Goal: Transaction & Acquisition: Purchase product/service

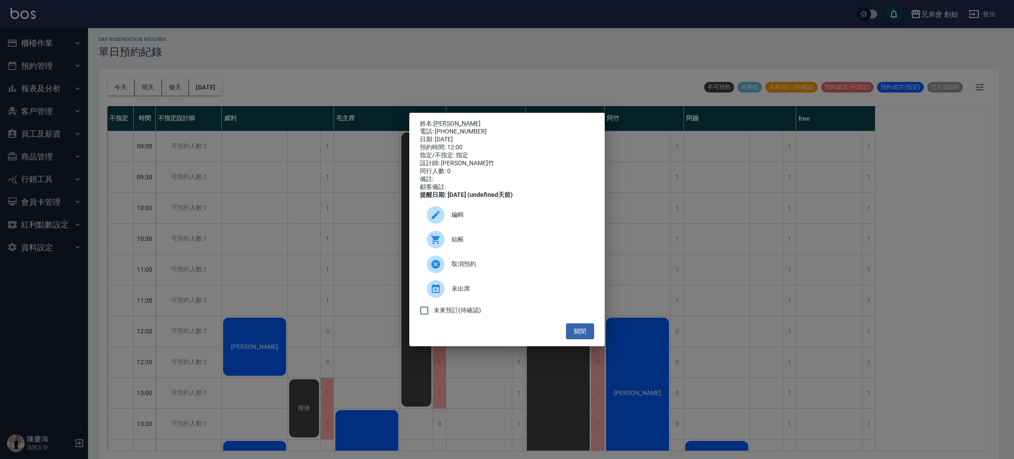
scroll to position [179, 0]
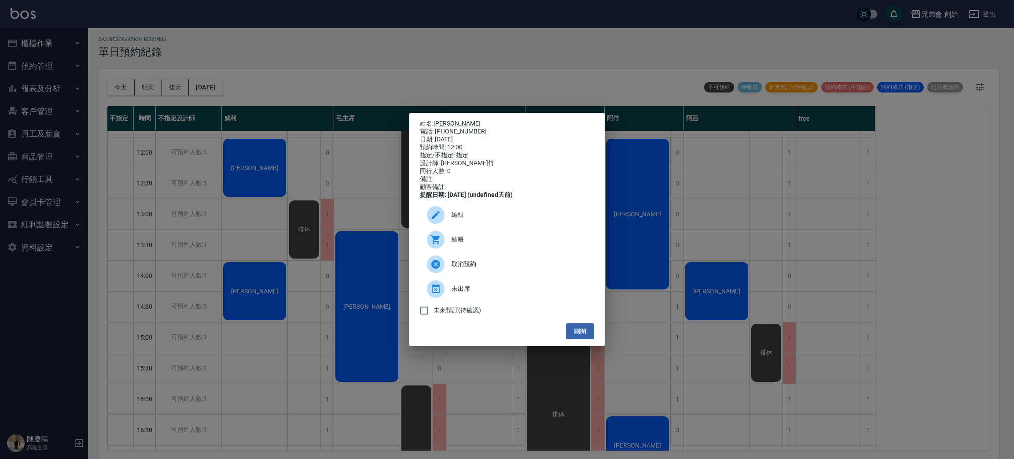
click at [505, 243] on span "結帳" at bounding box center [520, 239] width 136 height 9
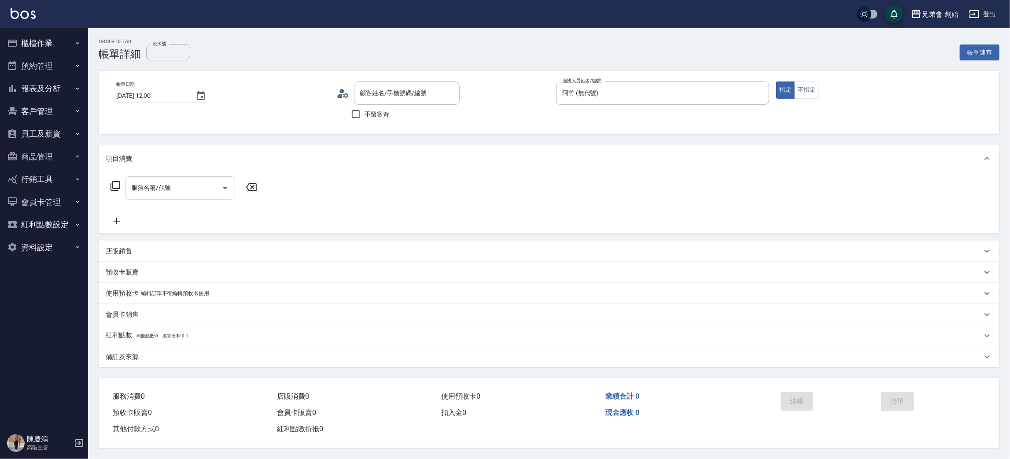
click at [159, 190] on input "服務名稱/代號" at bounding box center [173, 187] width 89 height 15
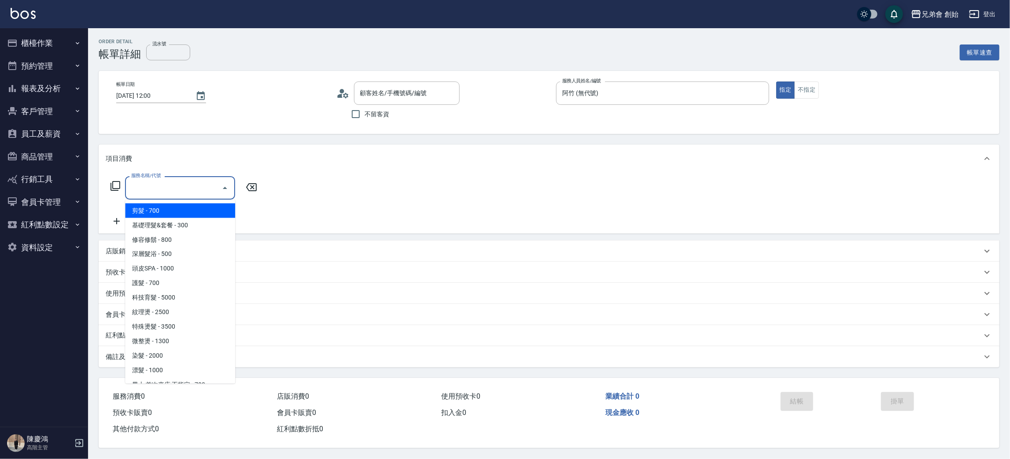
click at [168, 204] on span "剪髮 - 700" at bounding box center [180, 210] width 110 height 15
type input "剪髮(A01)"
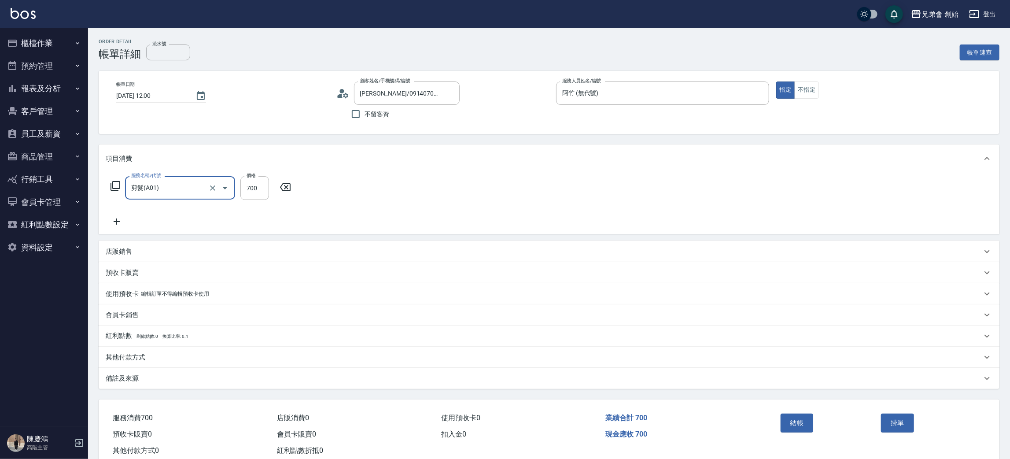
type input "石亮晶/0914070022/"
click at [104, 227] on div "服務名稱/代號 剪髮(A01) 服務名稱/代號 價格 700 價格" at bounding box center [549, 203] width 901 height 61
click at [114, 225] on icon at bounding box center [117, 221] width 22 height 11
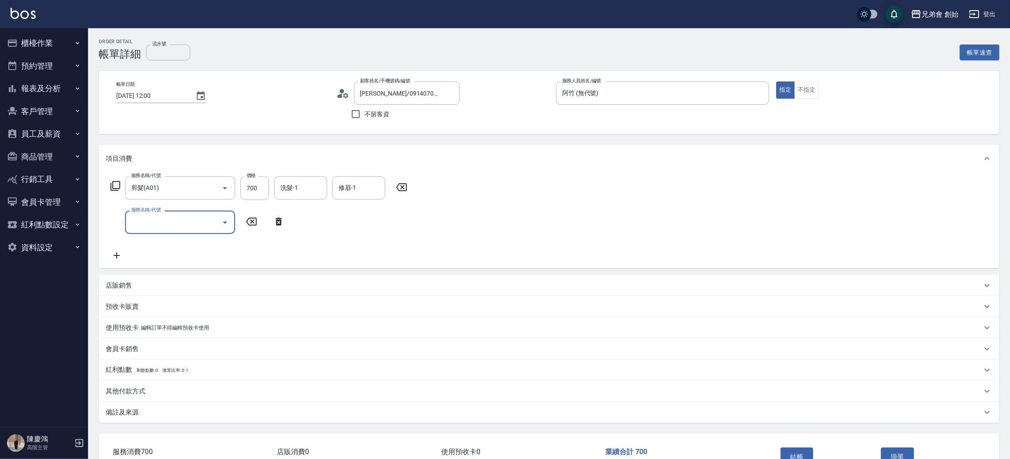
click at [144, 228] on input "服務名稱/代號" at bounding box center [173, 221] width 89 height 15
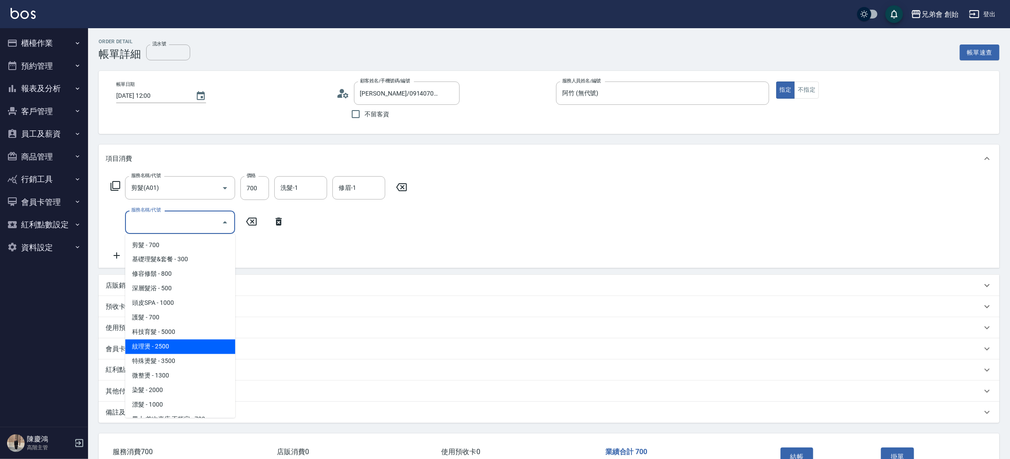
click at [192, 340] on span "紋理燙 - 2500" at bounding box center [180, 346] width 110 height 15
type input "紋理燙(D01)"
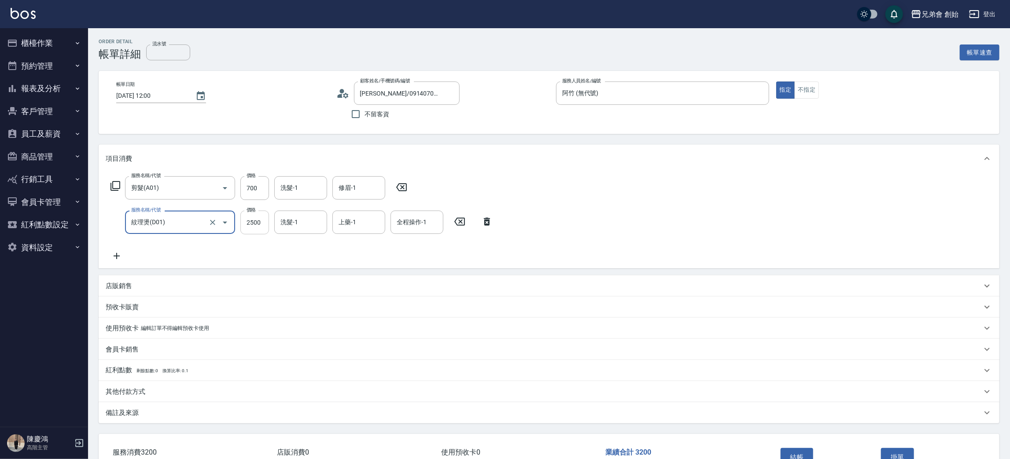
click at [247, 224] on input "2500" at bounding box center [254, 222] width 29 height 24
type input "2250"
click at [110, 253] on icon at bounding box center [117, 255] width 22 height 11
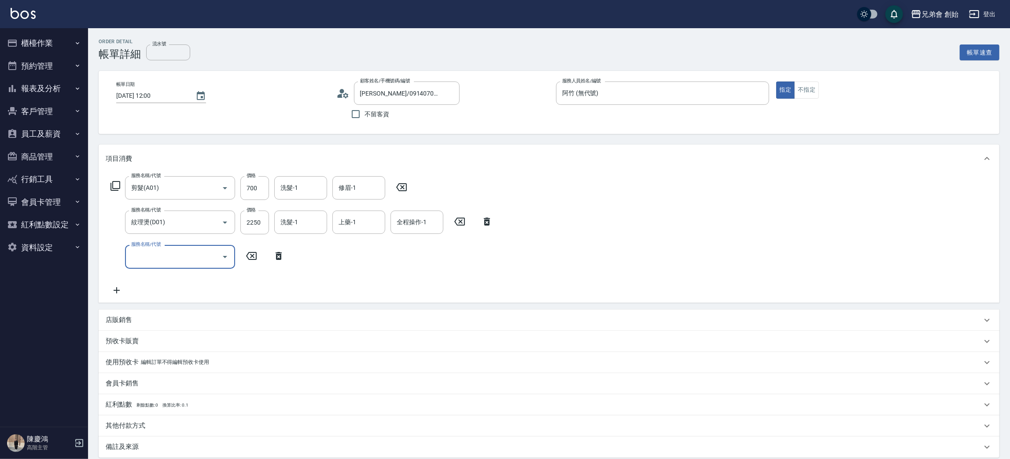
click at [177, 265] on div "服務名稱/代號" at bounding box center [180, 256] width 110 height 23
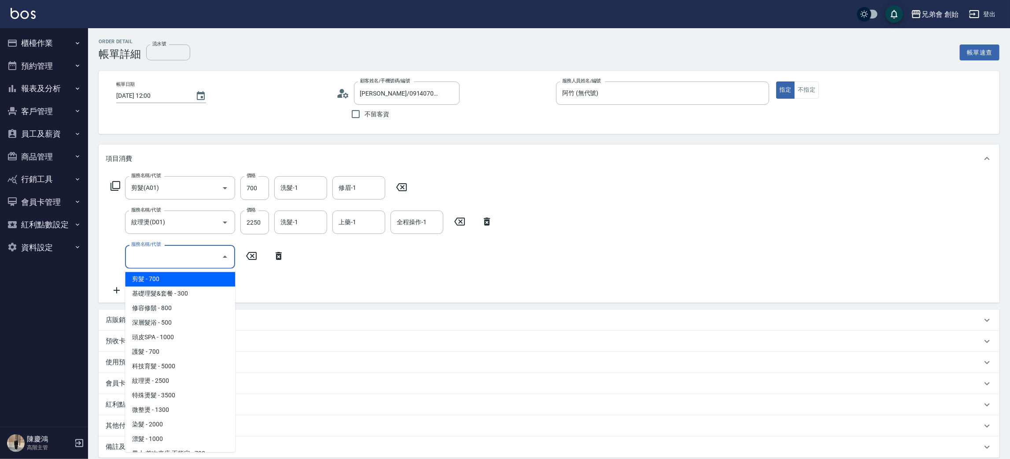
click at [178, 279] on span "剪髮 - 700" at bounding box center [180, 279] width 110 height 15
type input "剪髮(A01)"
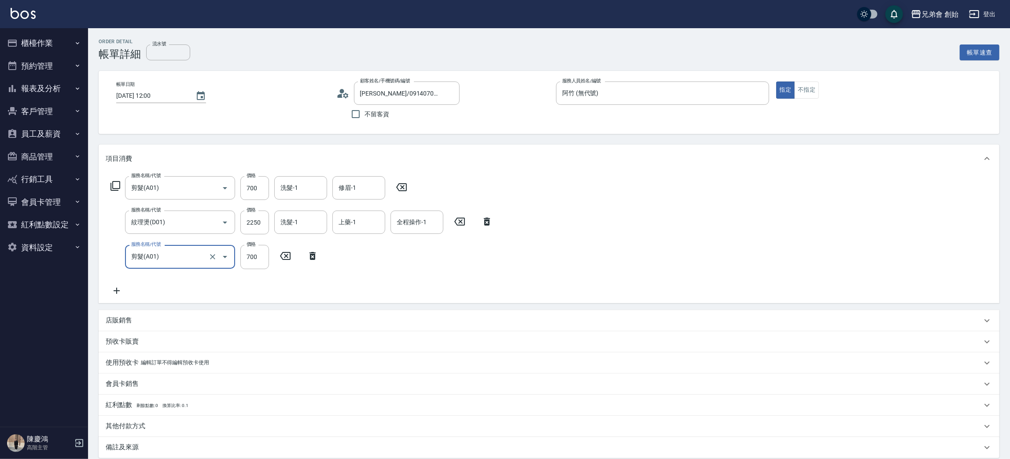
click at [121, 294] on icon at bounding box center [117, 290] width 22 height 11
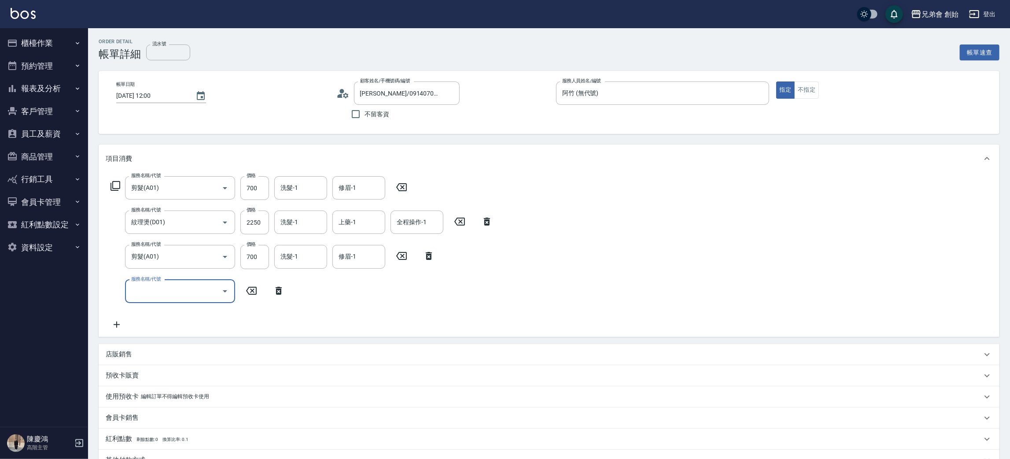
click at [167, 295] on input "服務名稱/代號" at bounding box center [173, 291] width 89 height 15
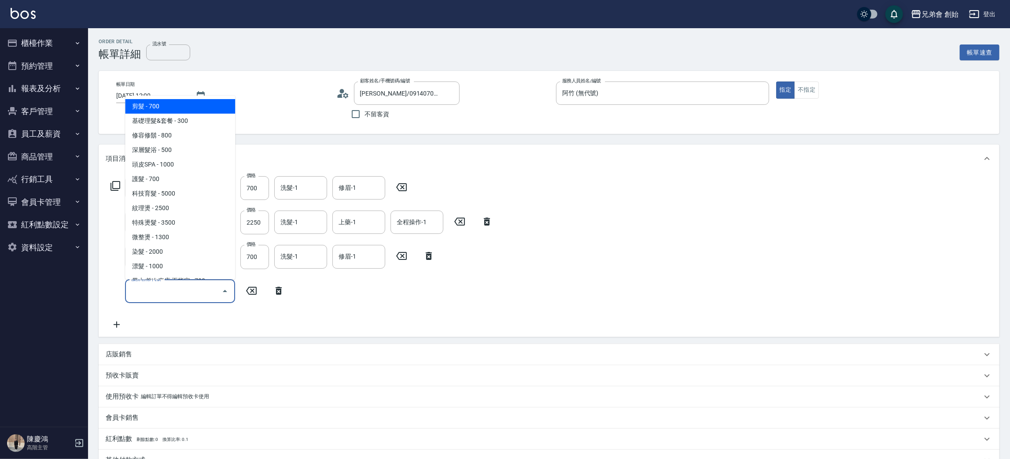
click at [160, 110] on span "剪髮 - 700" at bounding box center [180, 106] width 110 height 15
type input "剪髮(A01)"
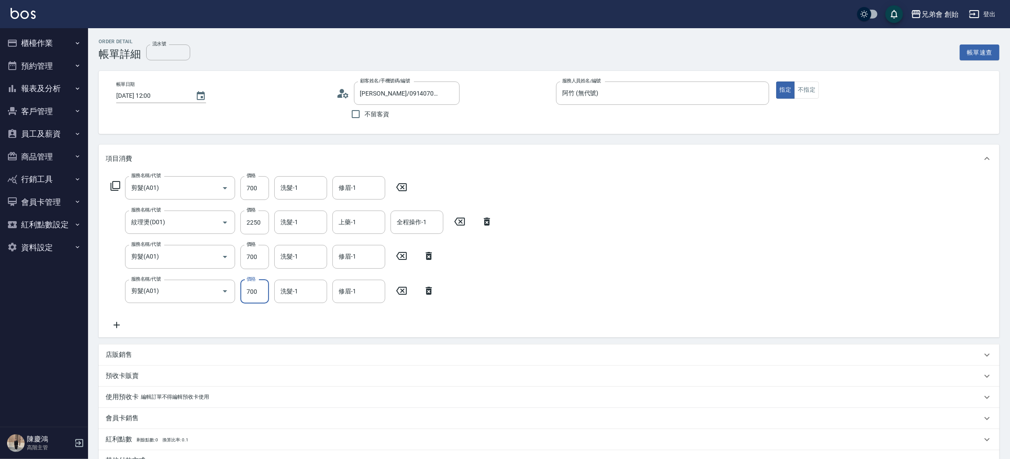
click at [255, 284] on input "700" at bounding box center [254, 292] width 29 height 24
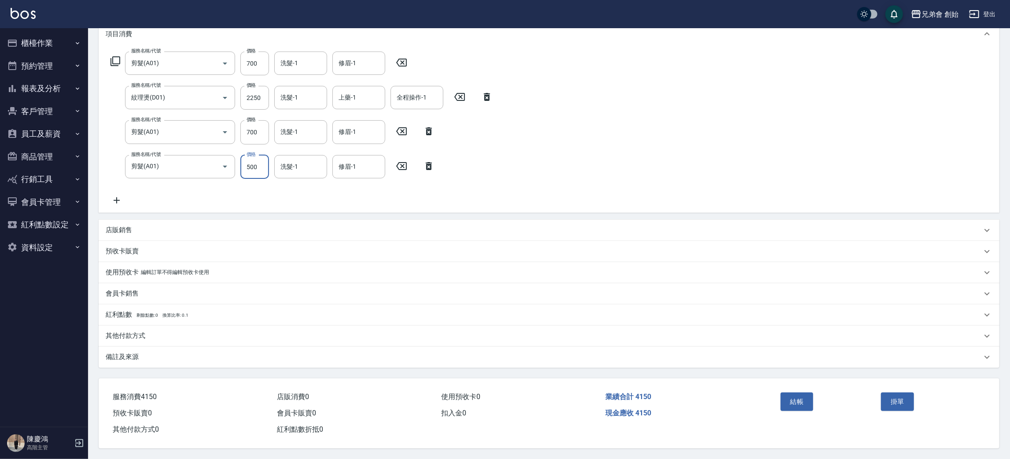
type input "500"
click at [152, 342] on div "其他付款方式" at bounding box center [549, 335] width 901 height 21
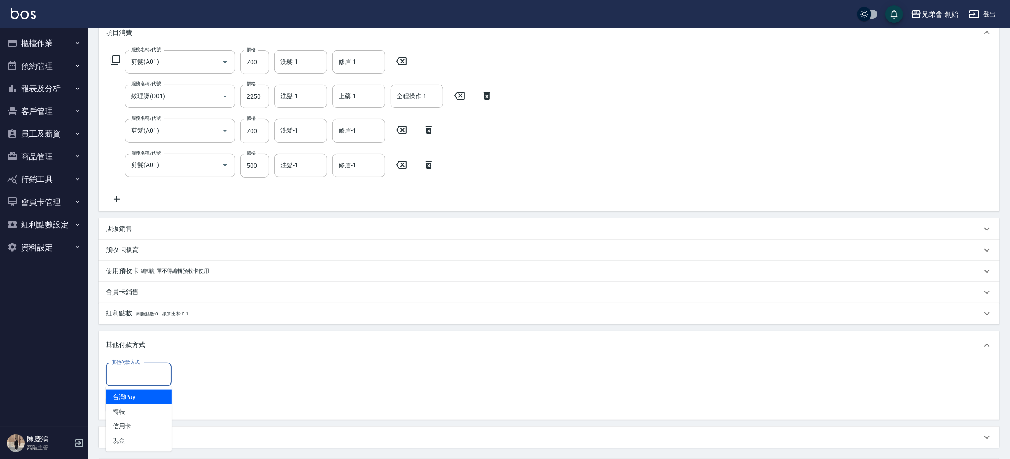
click at [155, 373] on input "其他付款方式" at bounding box center [139, 374] width 58 height 15
click at [156, 406] on span "轉帳" at bounding box center [139, 411] width 66 height 15
type input "轉帳"
click at [215, 372] on input "0" at bounding box center [210, 375] width 66 height 24
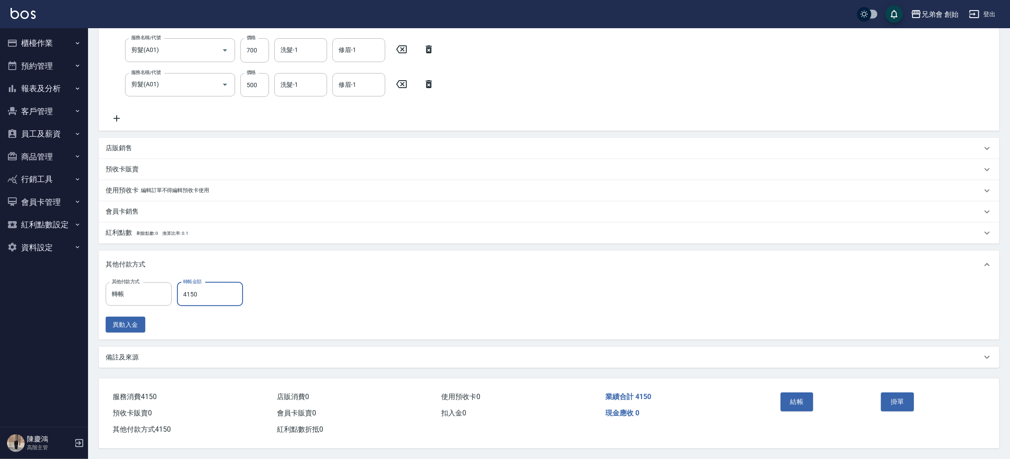
type input "4150"
click at [803, 394] on button "結帳" at bounding box center [797, 401] width 33 height 18
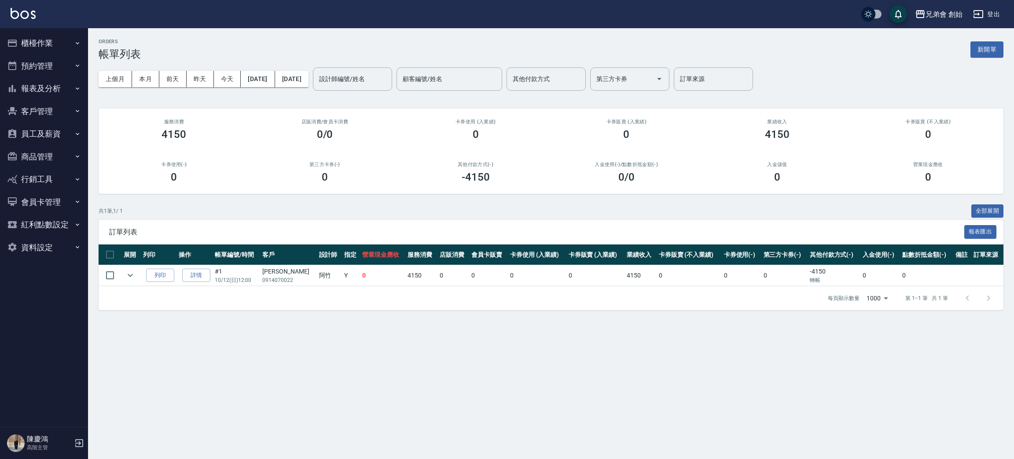
drag, startPoint x: 876, startPoint y: 414, endPoint x: 873, endPoint y: 457, distance: 42.4
click at [877, 416] on div "ORDERS 帳單列表 新開單 上個月 本月 前天 昨天 今天 2025/10/12 2025/10/12 設計師編號/姓名 設計師編號/姓名 顧客編號/姓名…" at bounding box center [507, 229] width 1014 height 459
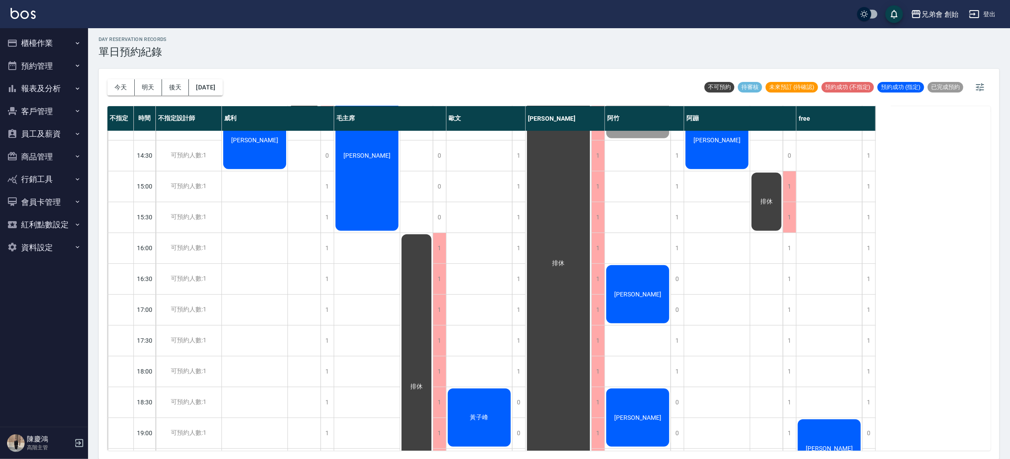
scroll to position [584, 0]
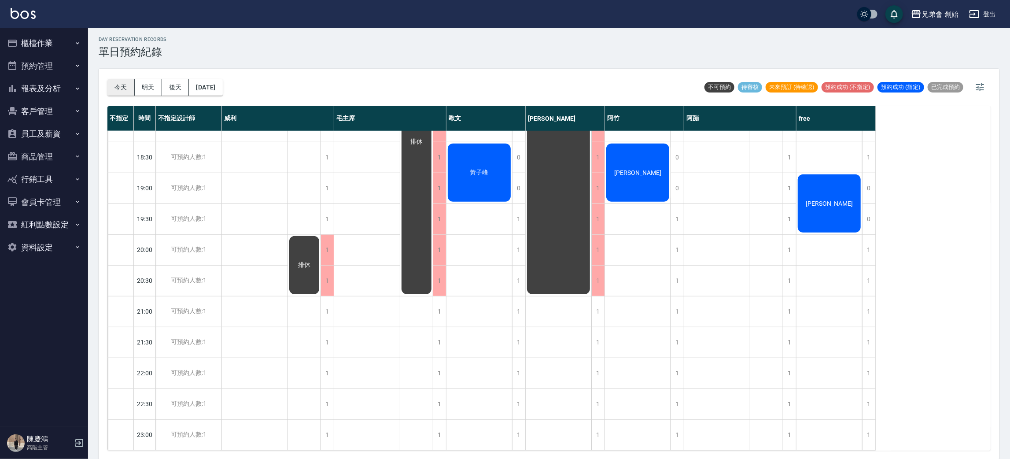
click at [127, 92] on button "今天" at bounding box center [120, 87] width 27 height 16
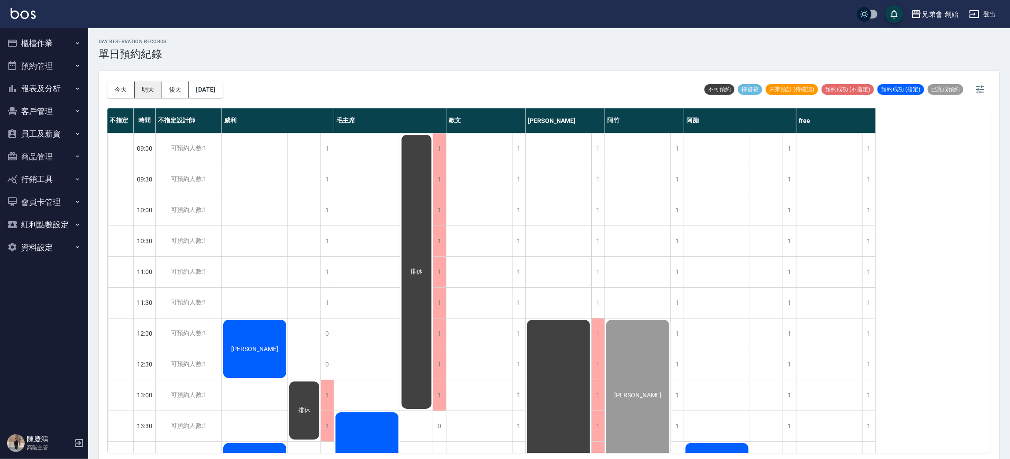
click at [144, 92] on button "明天" at bounding box center [148, 89] width 27 height 16
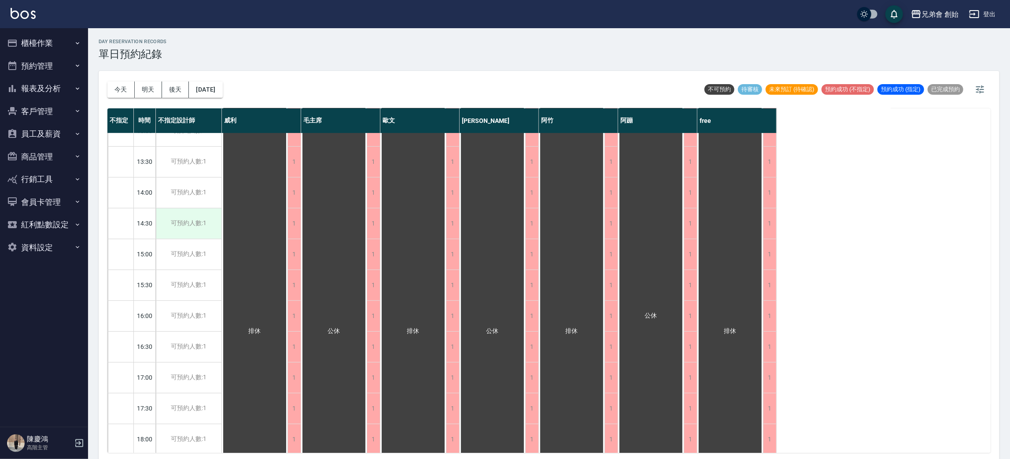
scroll to position [132, 0]
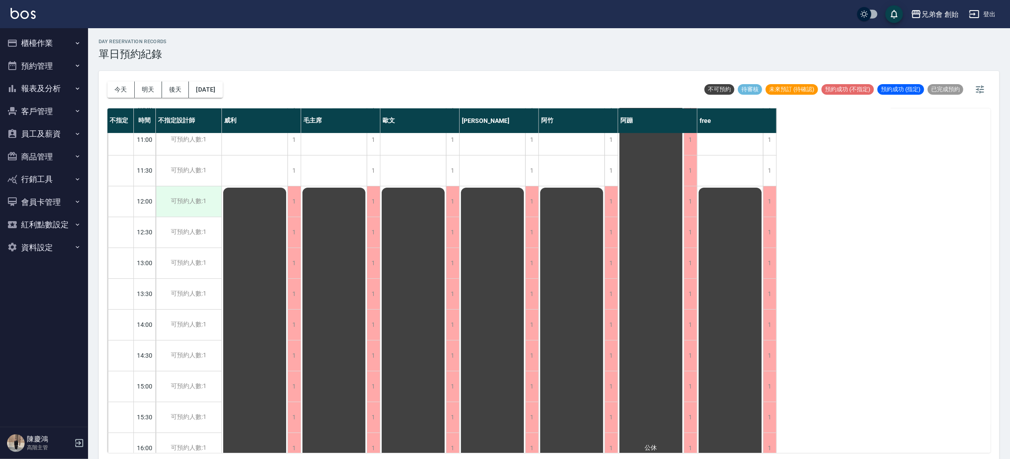
click at [194, 195] on div "可預約人數:1" at bounding box center [189, 201] width 66 height 30
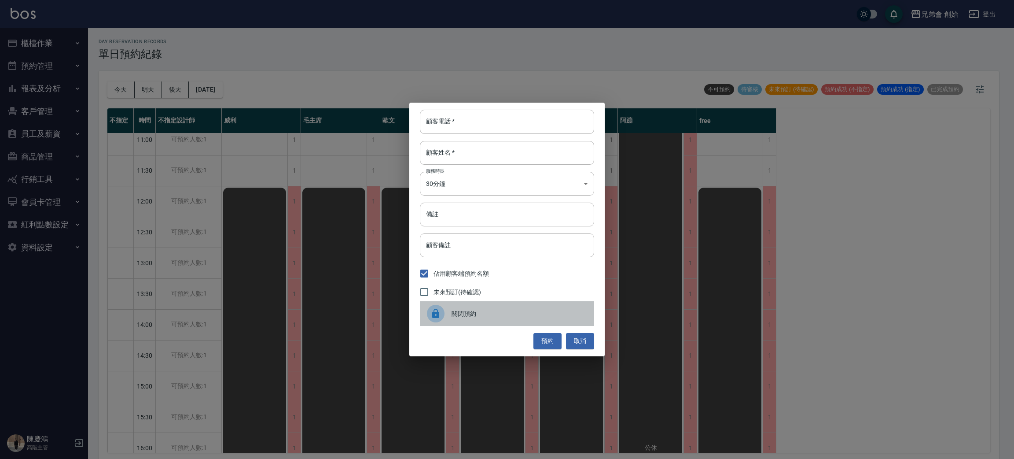
click at [453, 317] on span "關閉預約" at bounding box center [520, 313] width 136 height 9
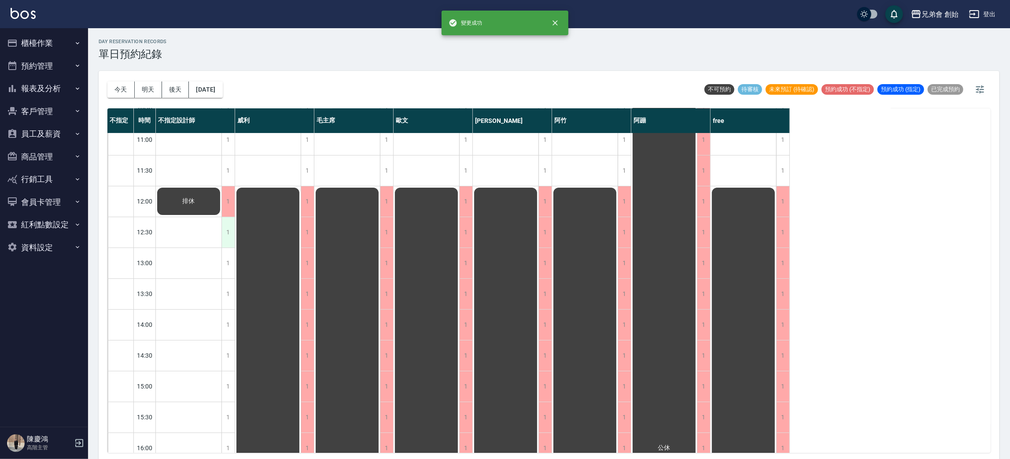
click at [228, 228] on div "1" at bounding box center [227, 232] width 13 height 30
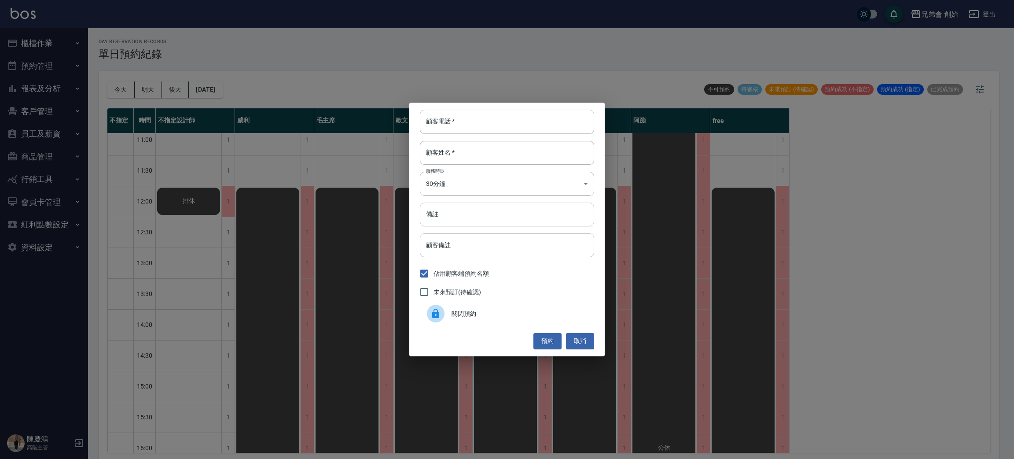
click at [456, 314] on span "關閉預約" at bounding box center [520, 313] width 136 height 9
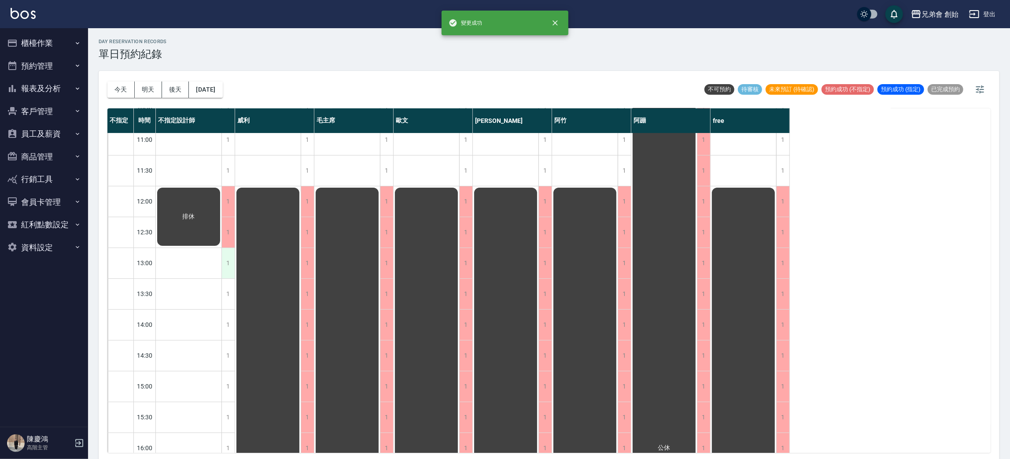
click at [222, 258] on div "1" at bounding box center [227, 263] width 13 height 30
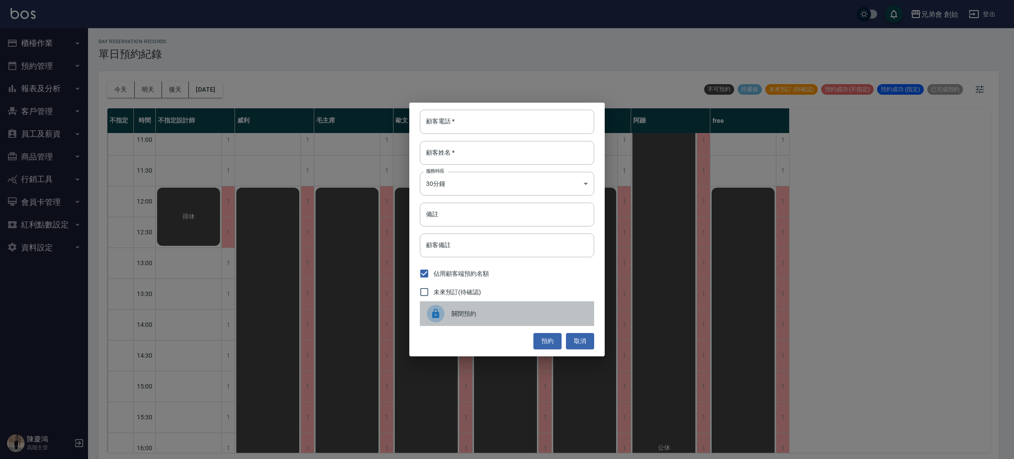
click at [458, 324] on div "關閉預約" at bounding box center [507, 313] width 174 height 25
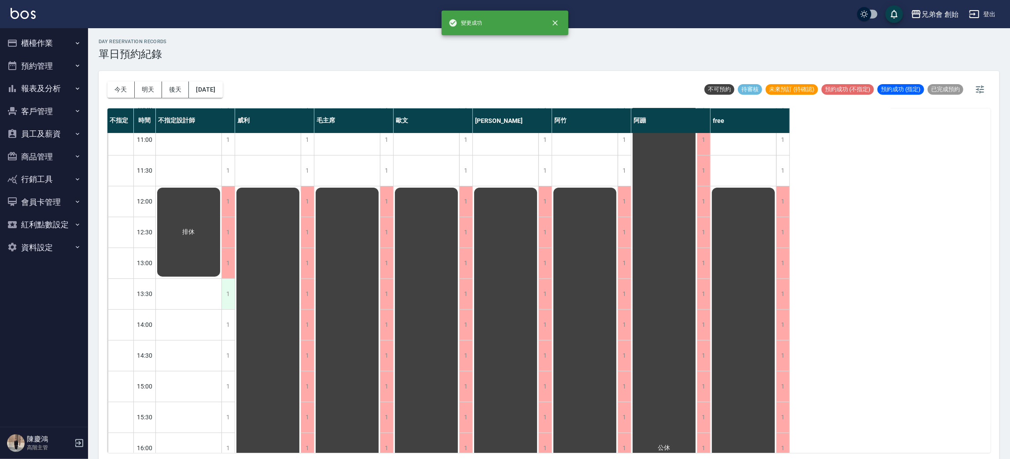
click at [232, 293] on div "1" at bounding box center [227, 294] width 13 height 30
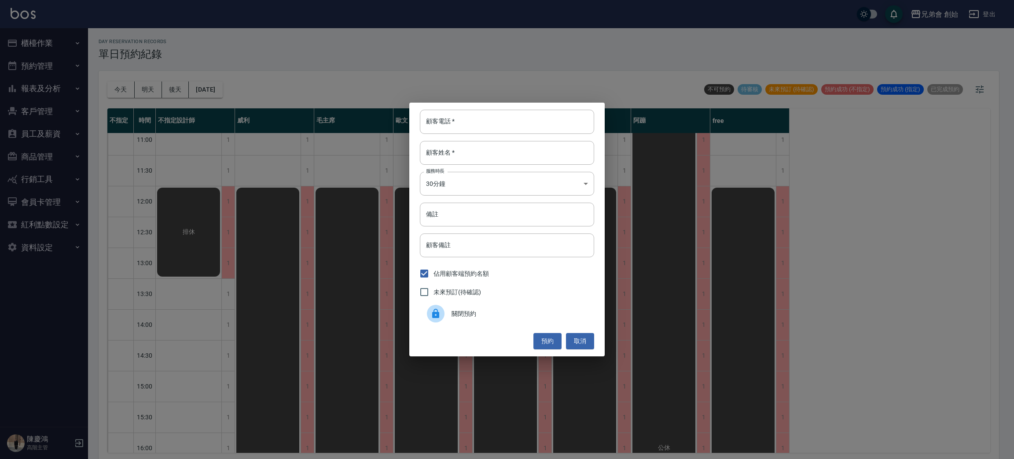
click at [469, 320] on div "關閉預約" at bounding box center [507, 313] width 174 height 25
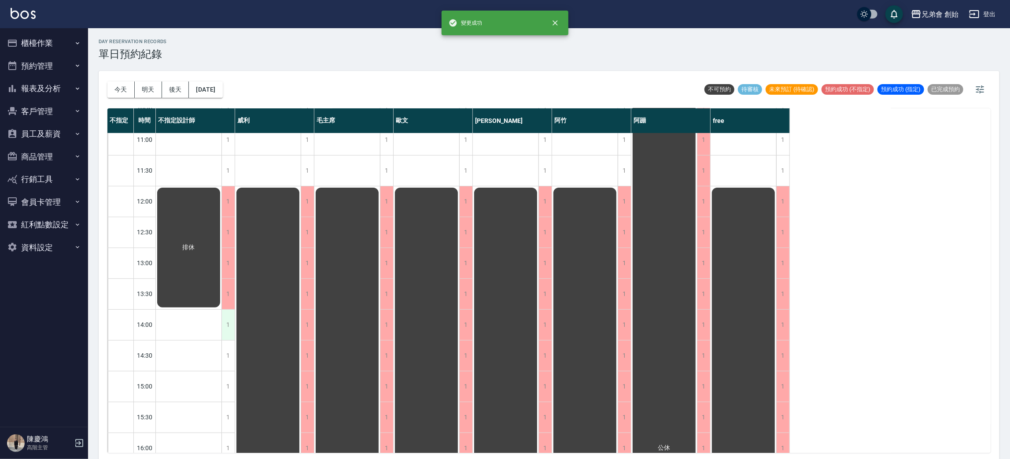
click at [229, 332] on div "1" at bounding box center [227, 324] width 13 height 30
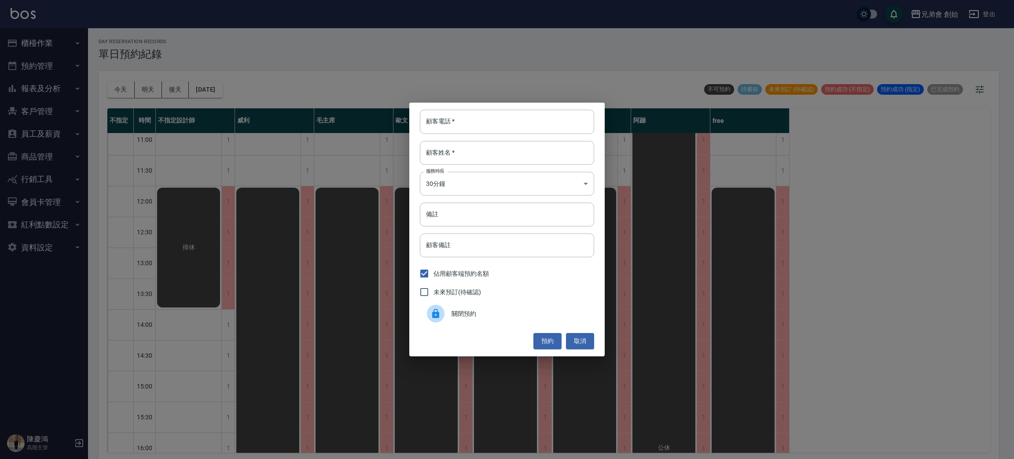
click at [455, 327] on div "顧客電話   * 顧客電話   * 顧客姓名   * 顧客姓名   * 服務時長 30分鐘 1 服務時長 備註 備註 顧客備註 顧客備註 佔用顧客端預約名額 …" at bounding box center [506, 229] width 195 height 253
click at [454, 312] on span "關閉預約" at bounding box center [520, 313] width 136 height 9
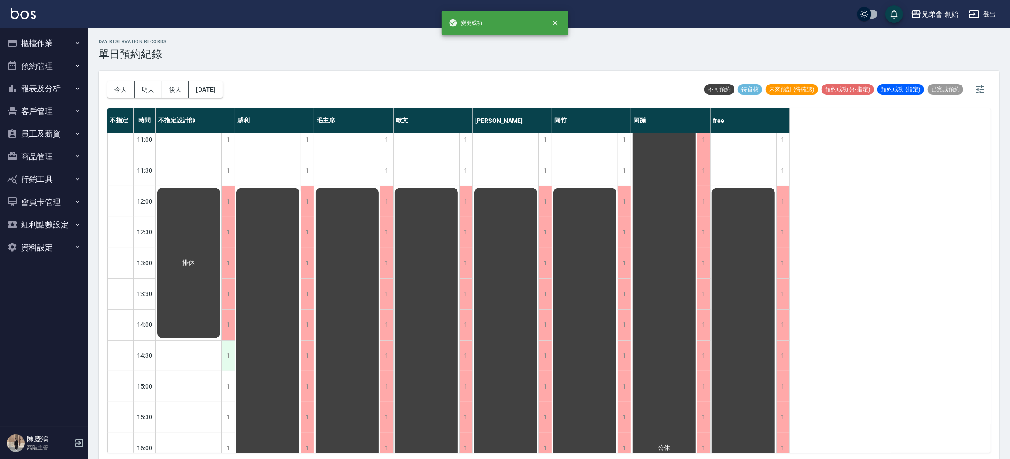
click at [225, 358] on div "1" at bounding box center [227, 355] width 13 height 30
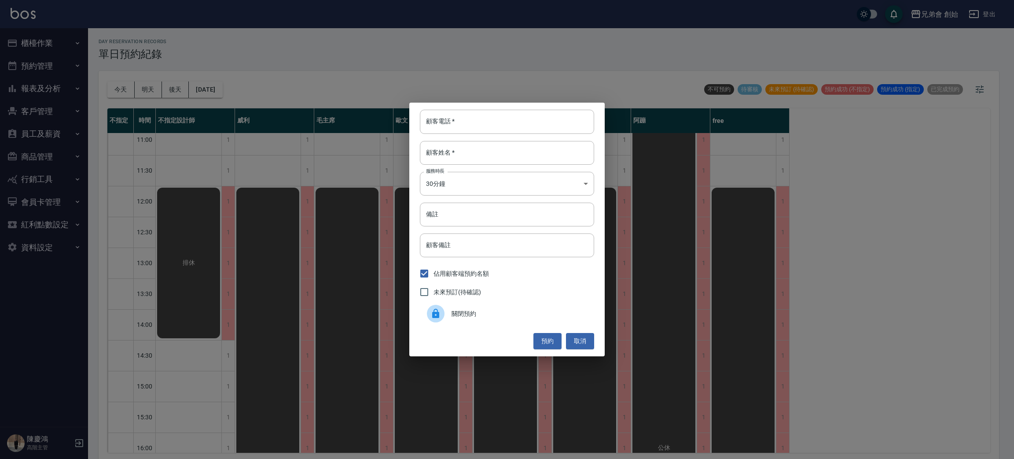
click at [435, 318] on icon at bounding box center [436, 313] width 11 height 11
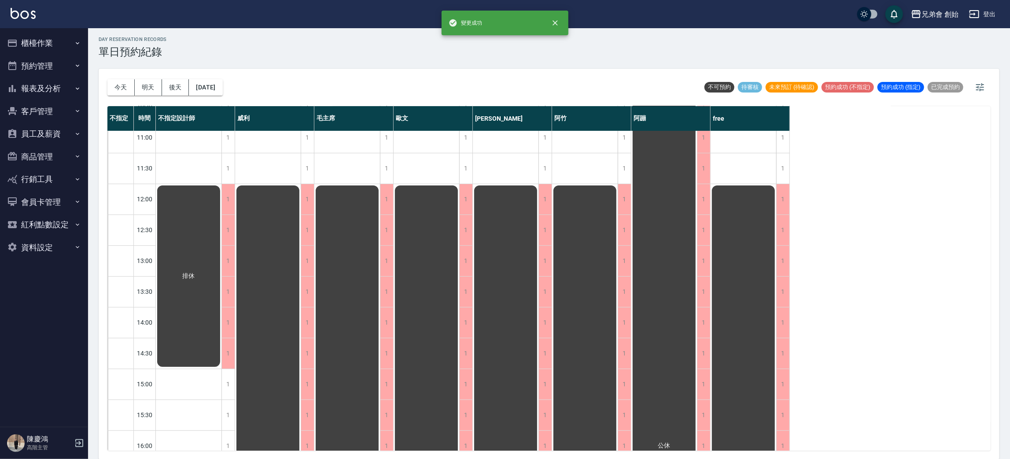
scroll to position [264, 0]
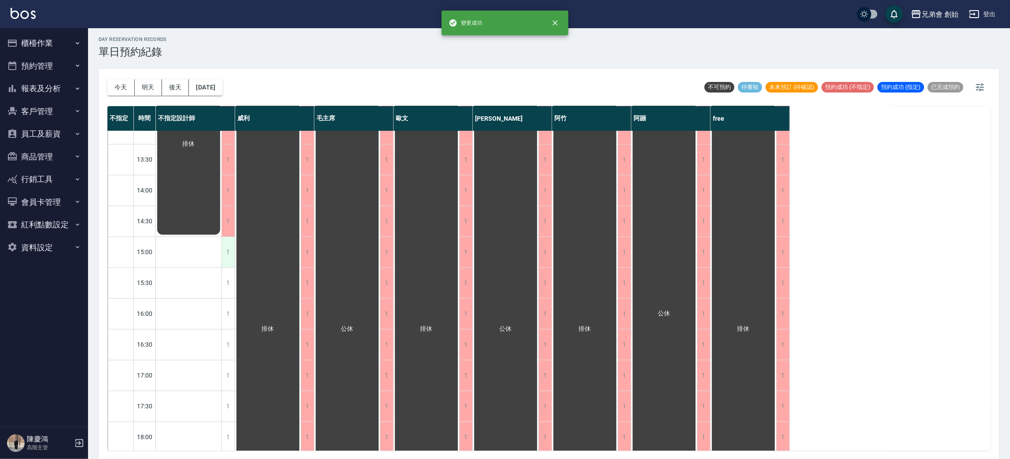
click at [228, 249] on div "1" at bounding box center [227, 252] width 13 height 30
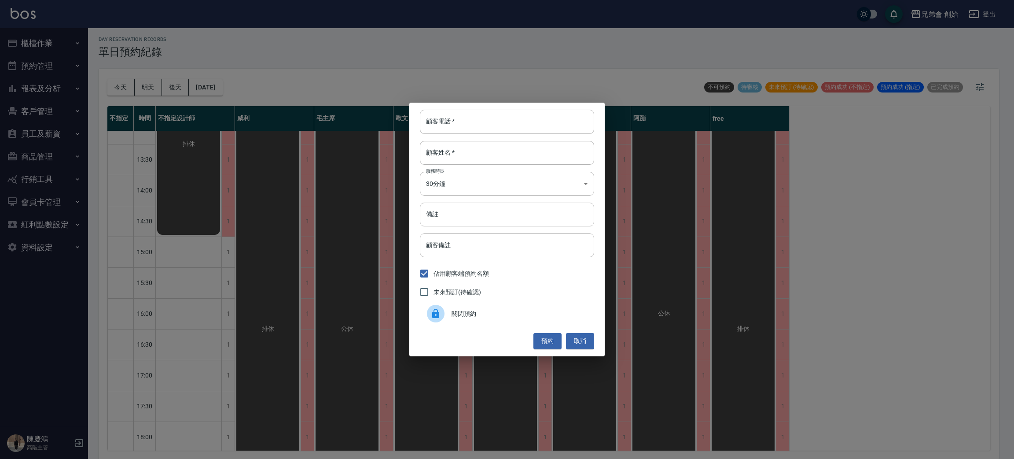
click at [481, 324] on div "關閉預約" at bounding box center [507, 313] width 174 height 25
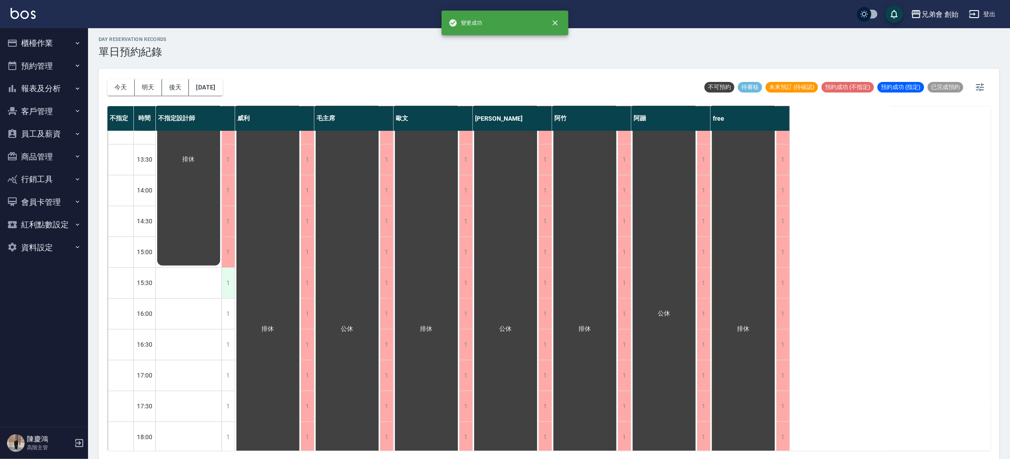
click at [225, 287] on div "1" at bounding box center [227, 283] width 13 height 30
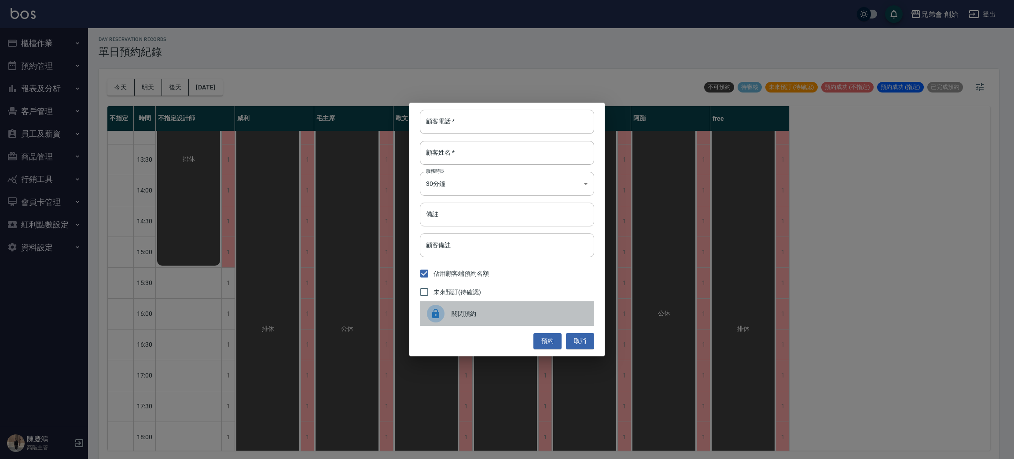
click at [444, 322] on div at bounding box center [439, 314] width 25 height 18
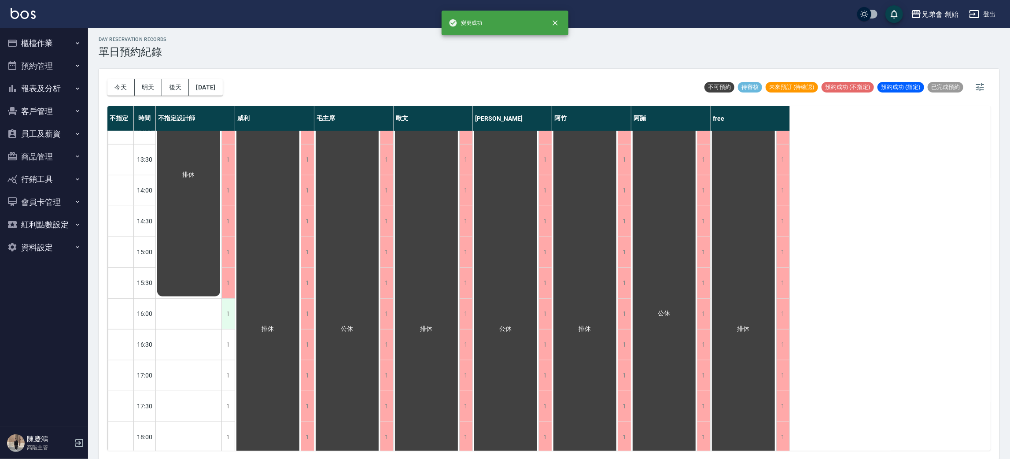
click at [228, 305] on div "1" at bounding box center [227, 313] width 13 height 30
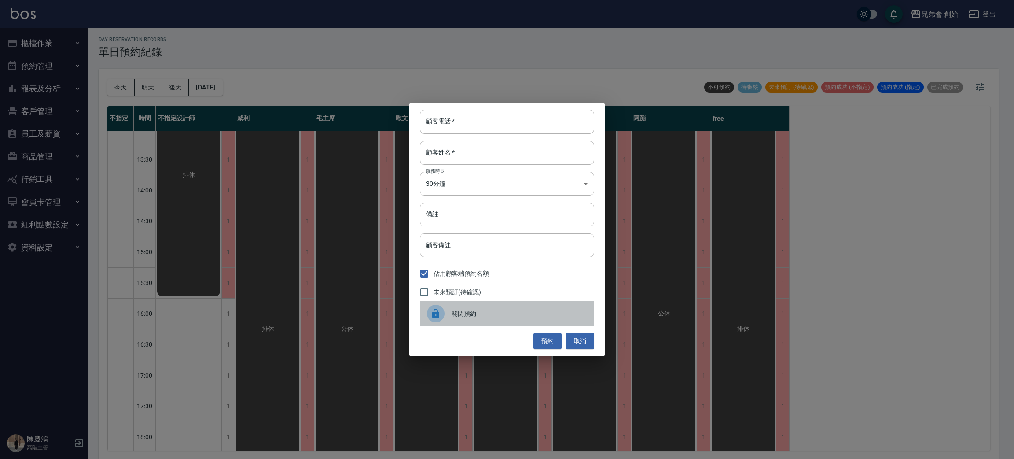
click at [459, 317] on span "關閉預約" at bounding box center [520, 313] width 136 height 9
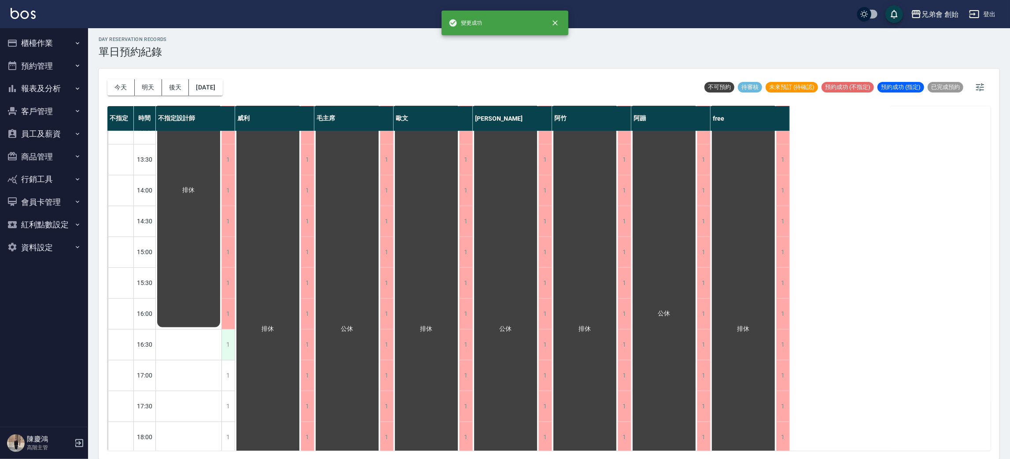
click at [233, 346] on div "1" at bounding box center [227, 344] width 13 height 30
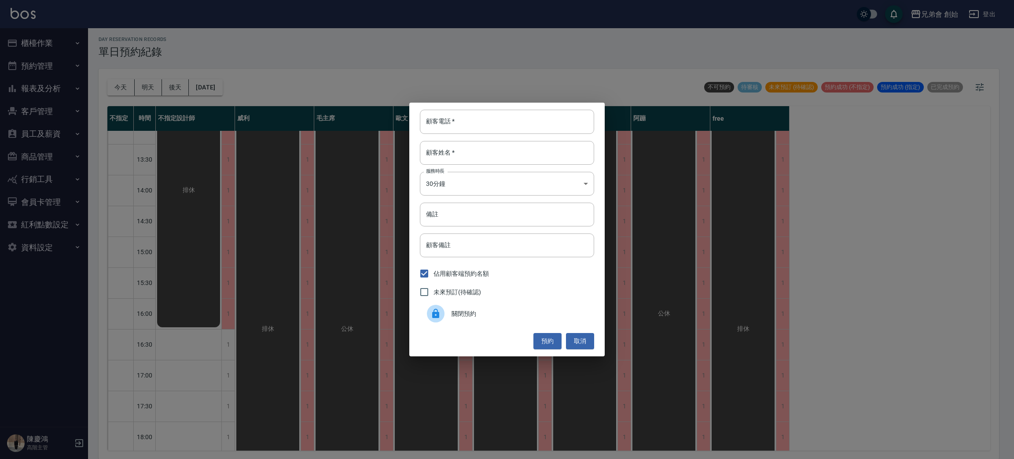
click at [450, 311] on div at bounding box center [439, 314] width 25 height 18
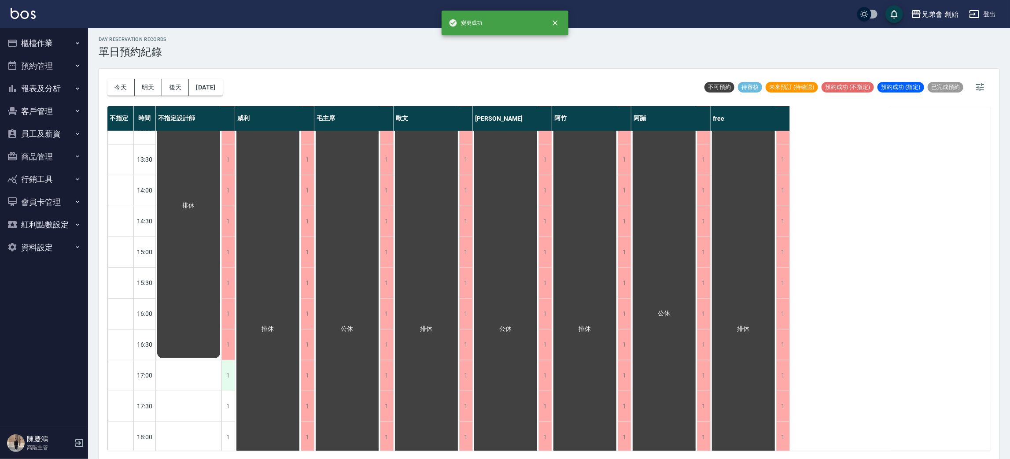
click at [228, 371] on div "1" at bounding box center [227, 375] width 13 height 30
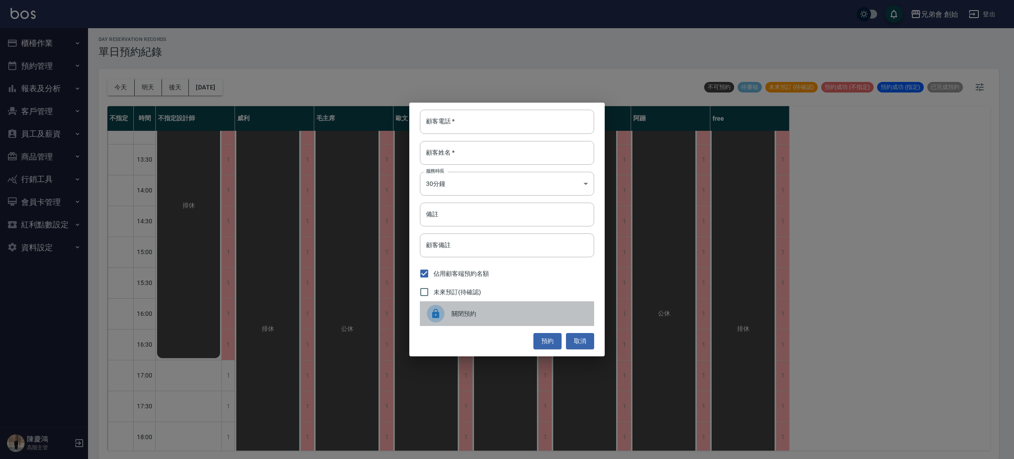
click at [435, 310] on icon at bounding box center [435, 313] width 7 height 9
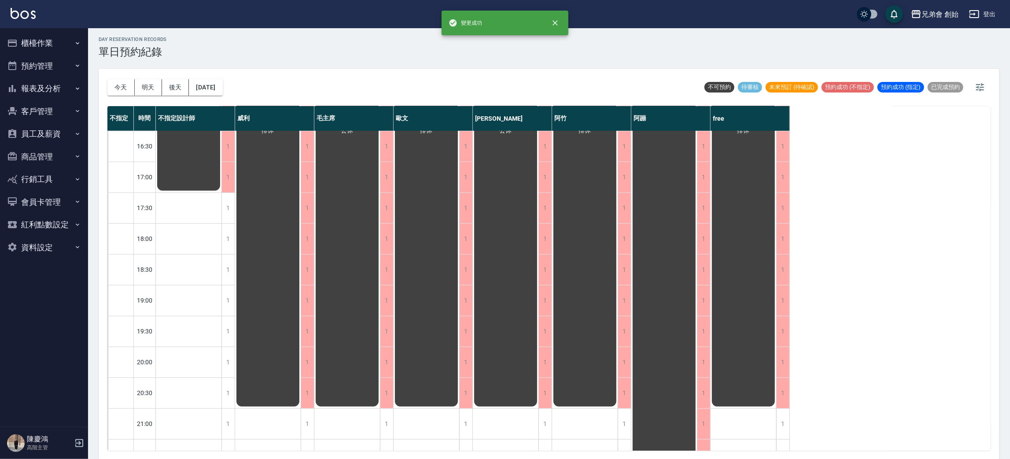
scroll to position [528, 0]
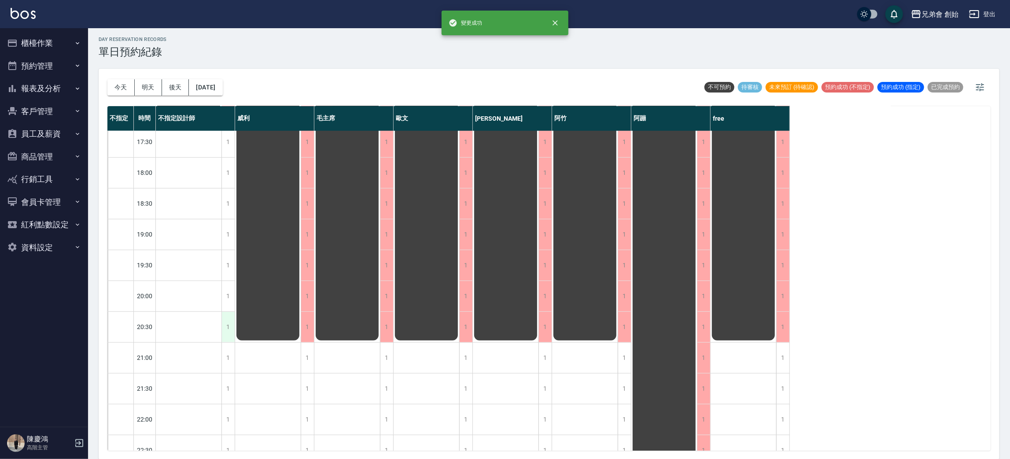
click at [228, 333] on div "1" at bounding box center [227, 327] width 13 height 30
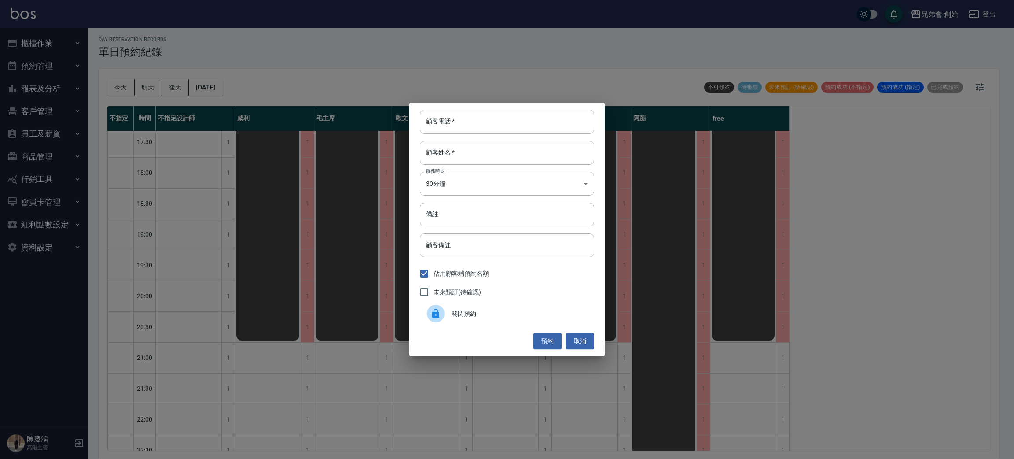
click at [448, 322] on div "關閉預約" at bounding box center [507, 313] width 174 height 25
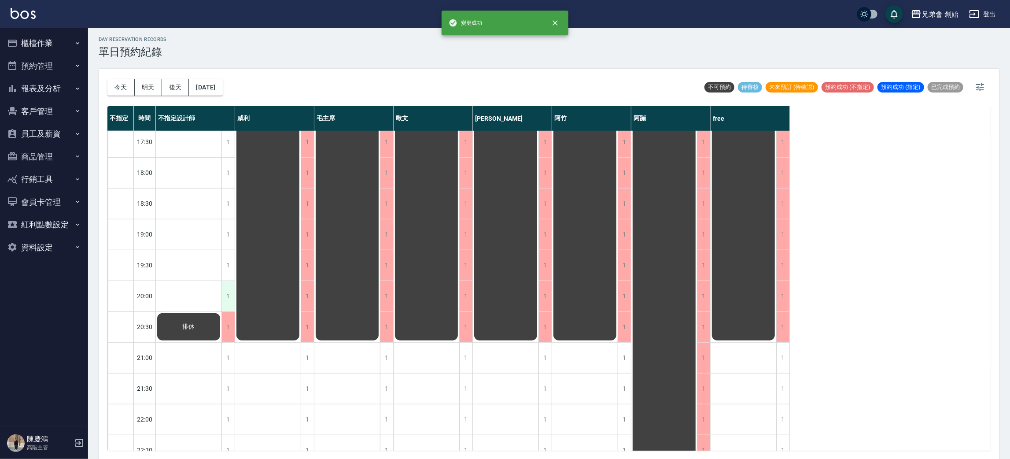
click at [223, 290] on div "1" at bounding box center [227, 296] width 13 height 30
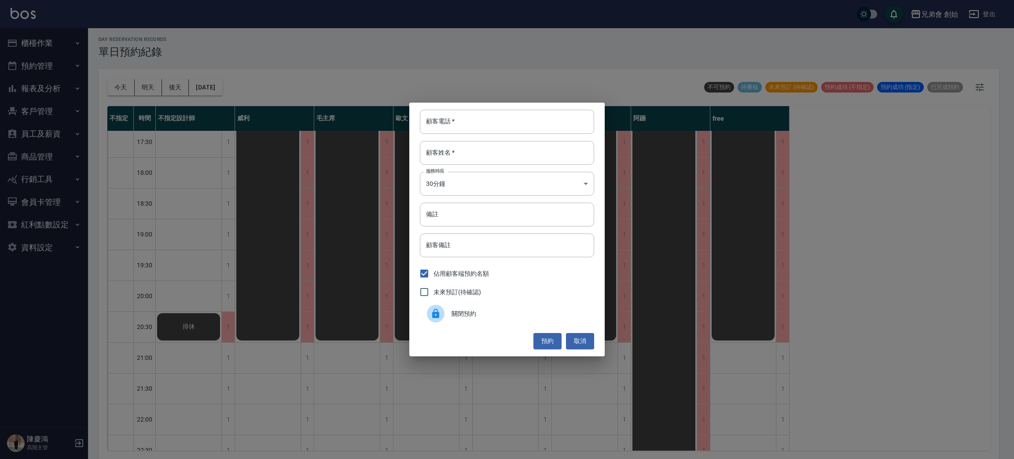
click at [450, 314] on div at bounding box center [439, 314] width 25 height 18
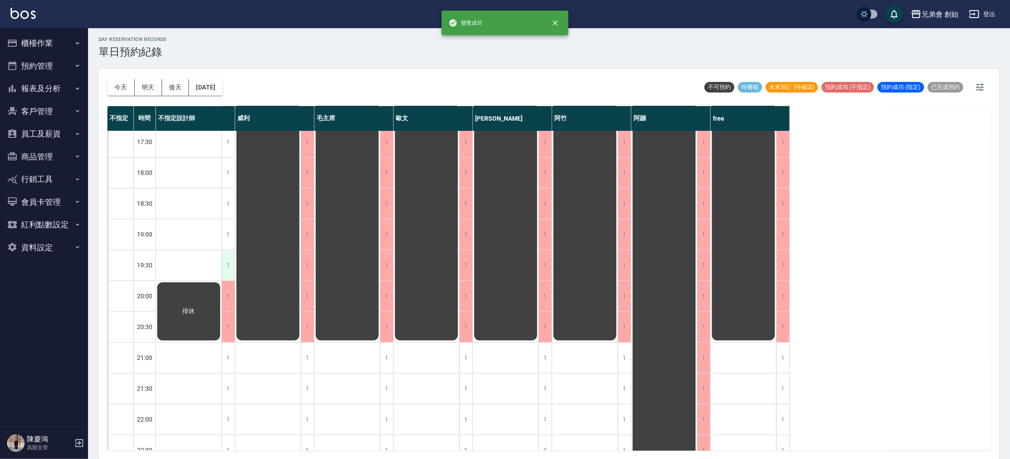
click at [229, 258] on div "1" at bounding box center [227, 265] width 13 height 30
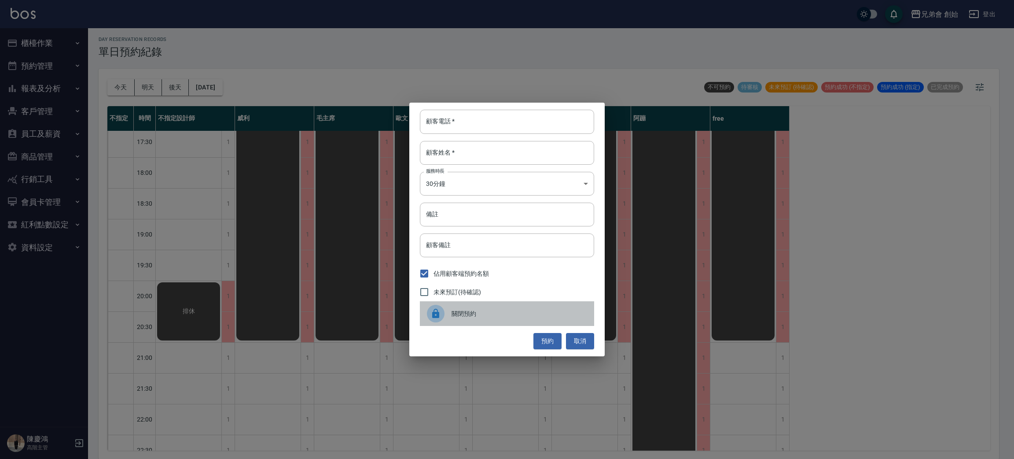
click at [448, 313] on div at bounding box center [439, 314] width 25 height 18
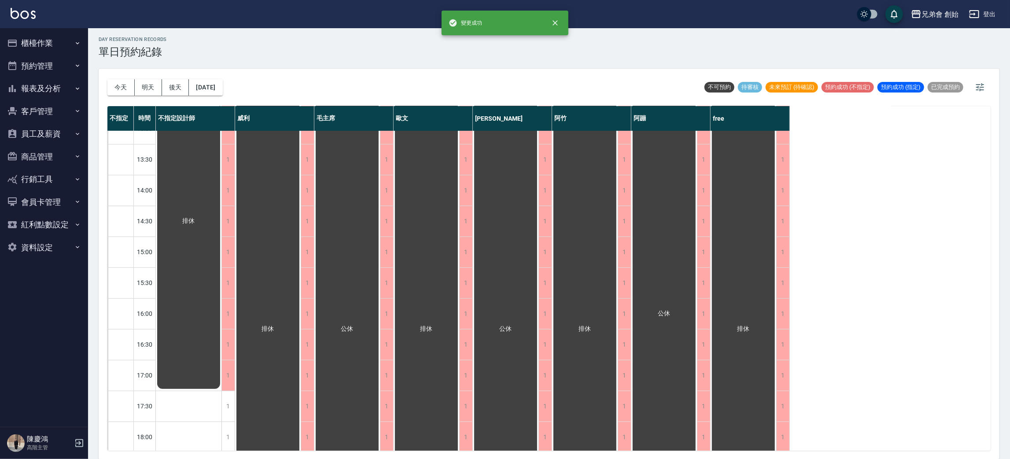
scroll to position [396, 0]
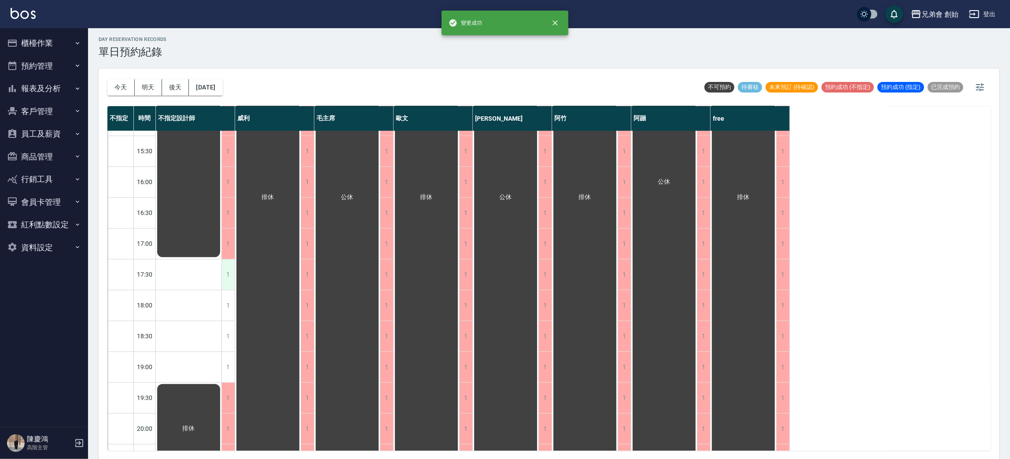
click at [233, 271] on div "1" at bounding box center [227, 274] width 13 height 30
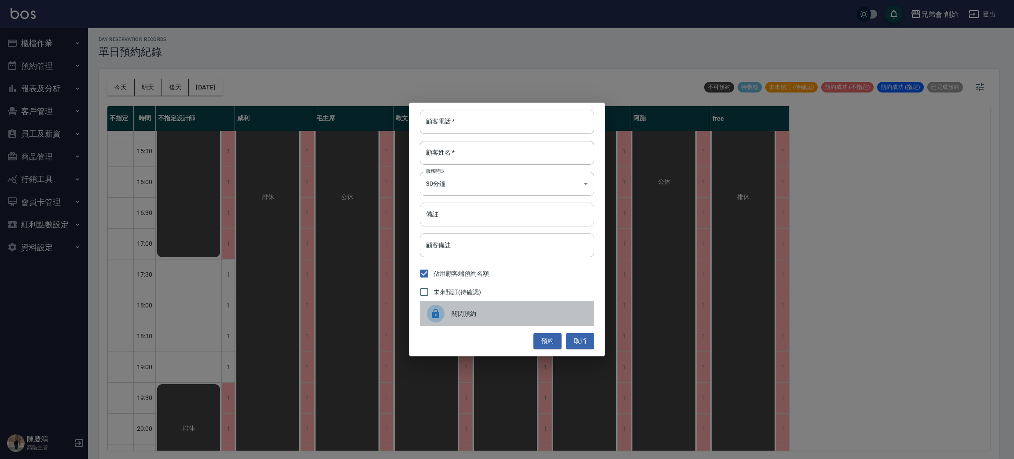
click at [431, 316] on icon at bounding box center [436, 313] width 11 height 11
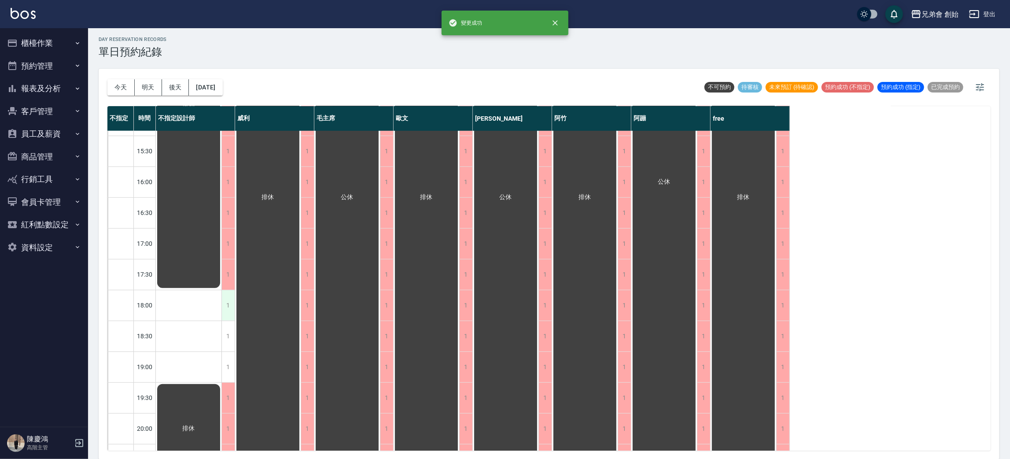
click at [228, 304] on div "1" at bounding box center [227, 305] width 13 height 30
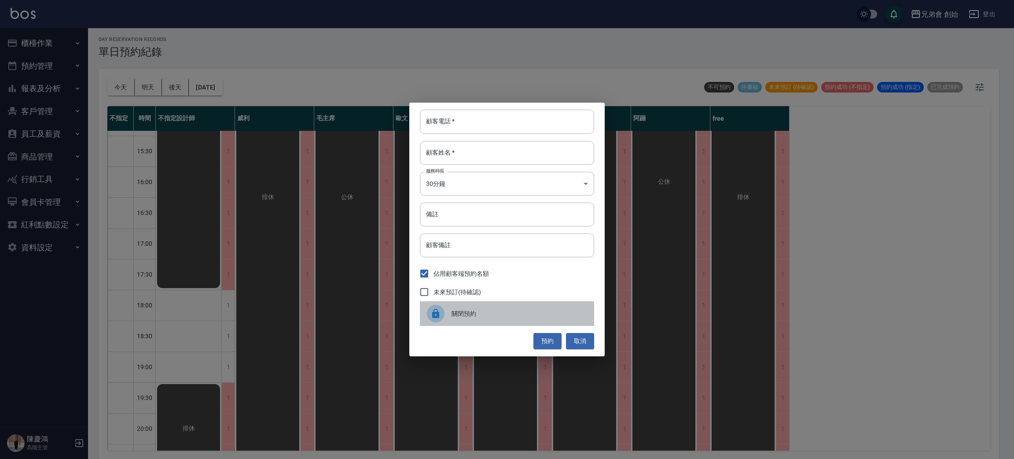
click at [438, 318] on icon at bounding box center [435, 313] width 7 height 9
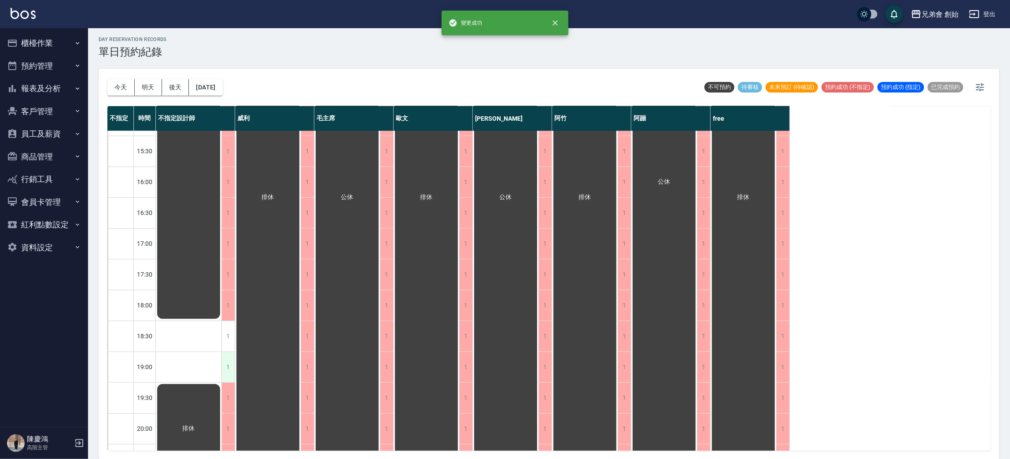
click at [229, 358] on div "1" at bounding box center [227, 367] width 13 height 30
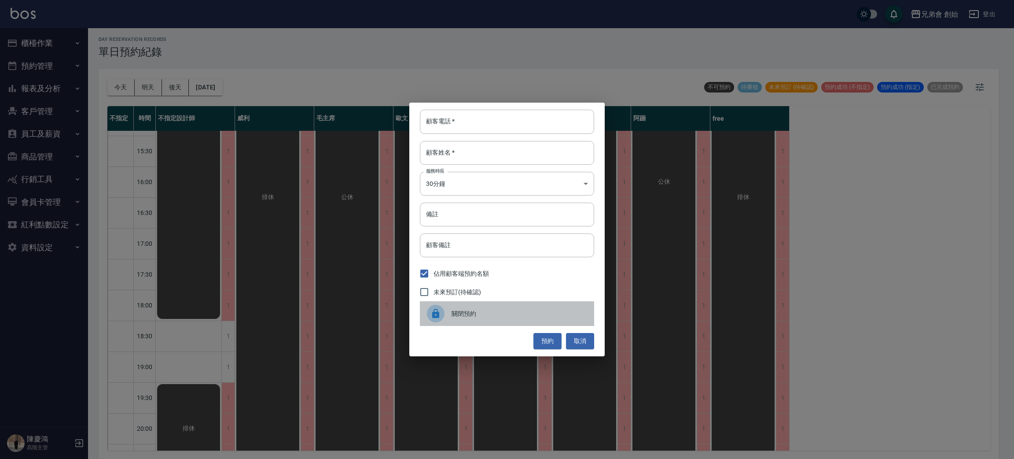
click at [435, 314] on icon at bounding box center [435, 313] width 7 height 9
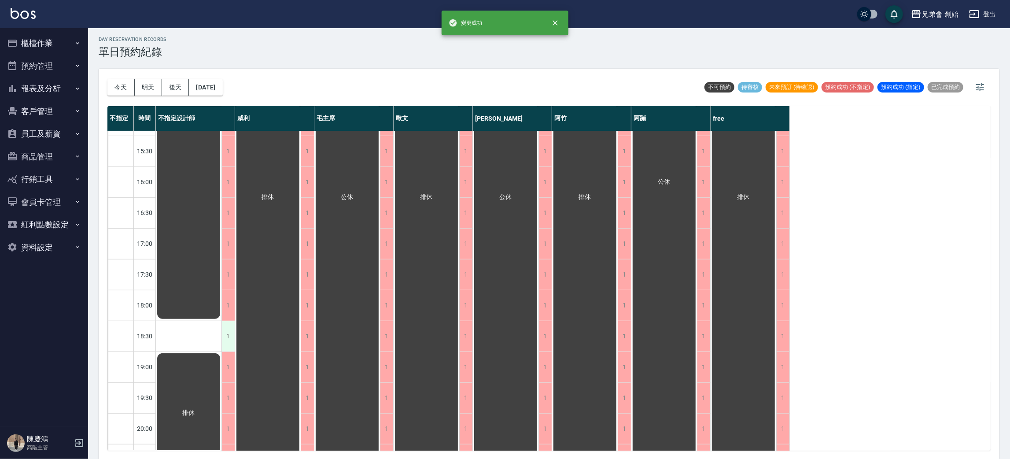
click at [226, 339] on div "1" at bounding box center [227, 336] width 13 height 30
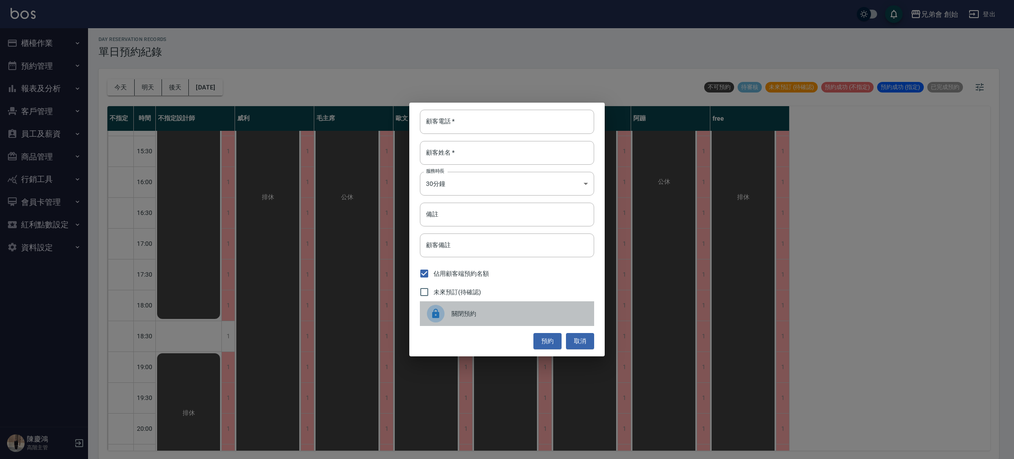
click at [432, 310] on icon at bounding box center [436, 313] width 11 height 11
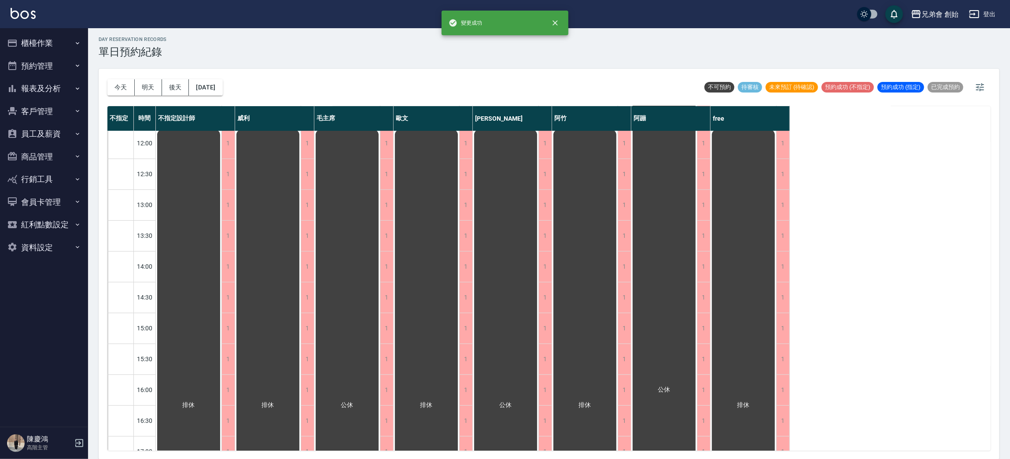
scroll to position [0, 0]
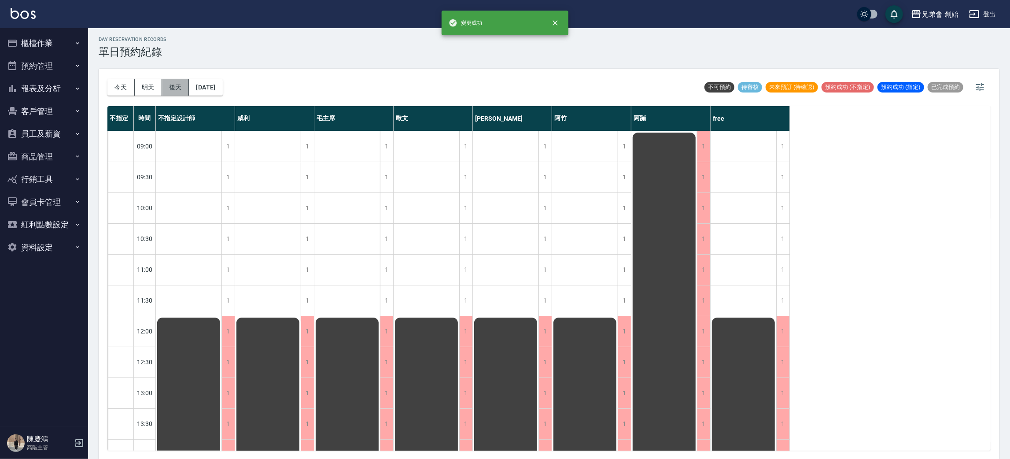
click at [172, 83] on button "後天" at bounding box center [175, 87] width 27 height 16
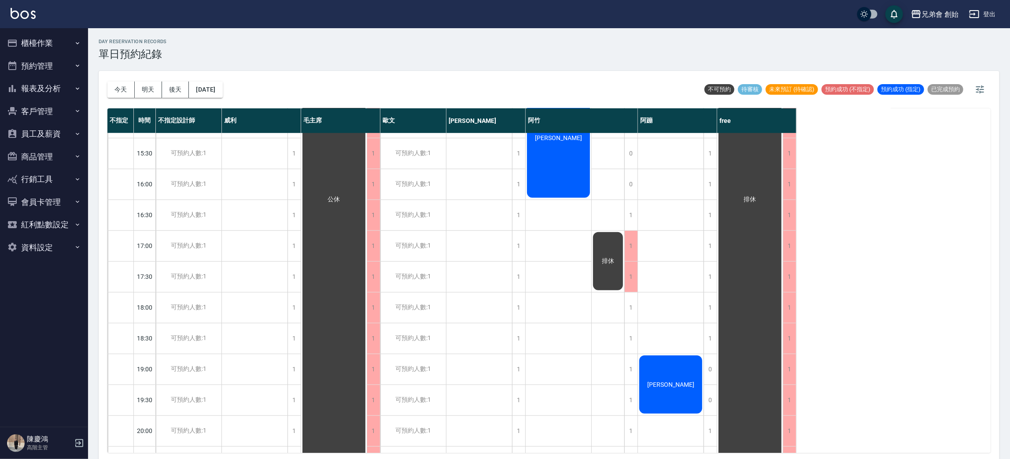
scroll to position [584, 0]
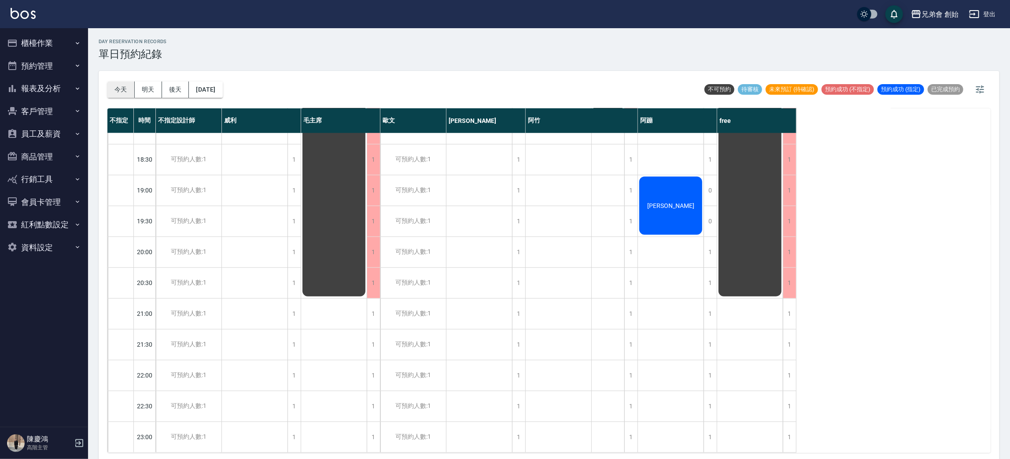
click at [120, 91] on button "今天" at bounding box center [120, 89] width 27 height 16
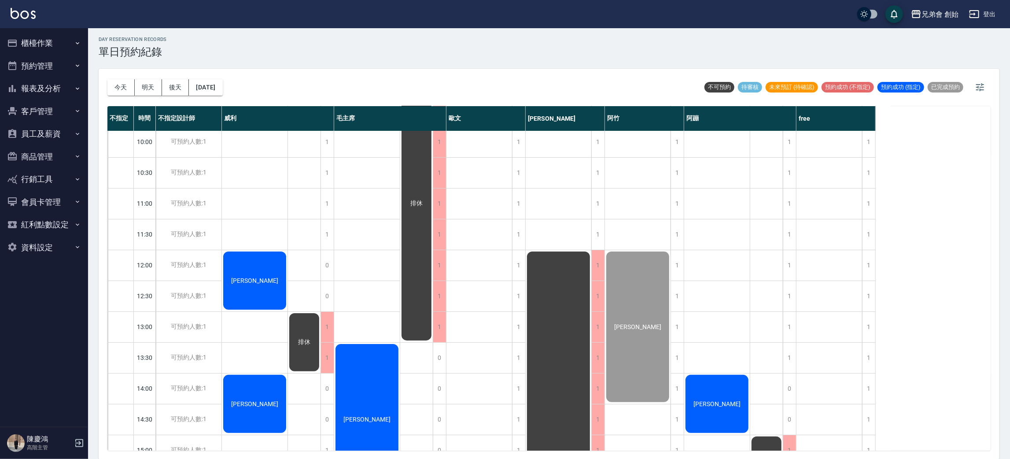
scroll to position [264, 0]
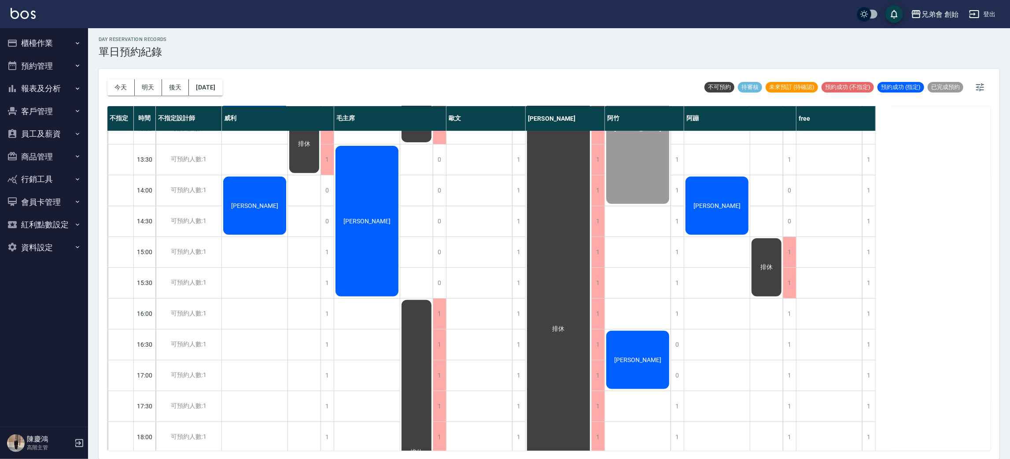
click at [722, 211] on div "[PERSON_NAME]" at bounding box center [717, 205] width 66 height 61
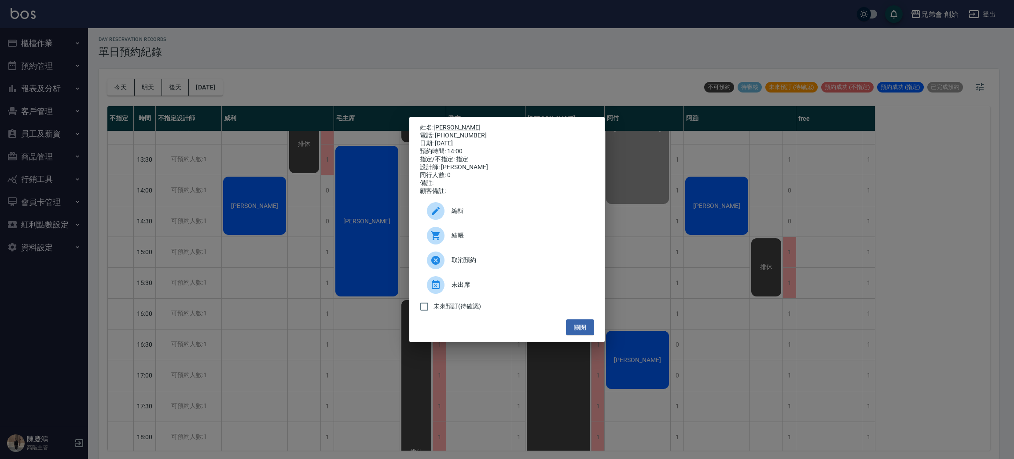
click at [236, 261] on div "姓名: 王宇誠 電話: 0975739200 日期: 2025/10/12 預約時間: 14:00 指定/不指定: 指定 設計師: 阿蹦 同行人數: 0 備註…" at bounding box center [507, 229] width 1014 height 459
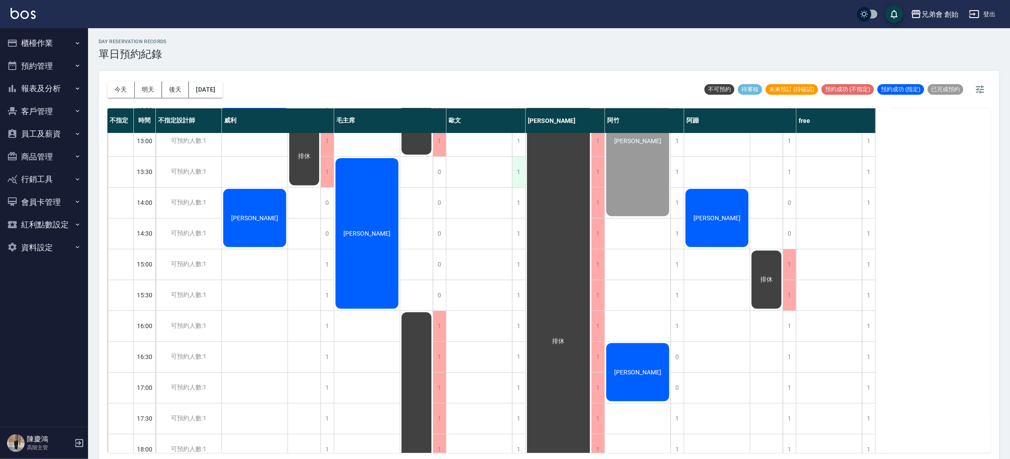
scroll to position [56, 0]
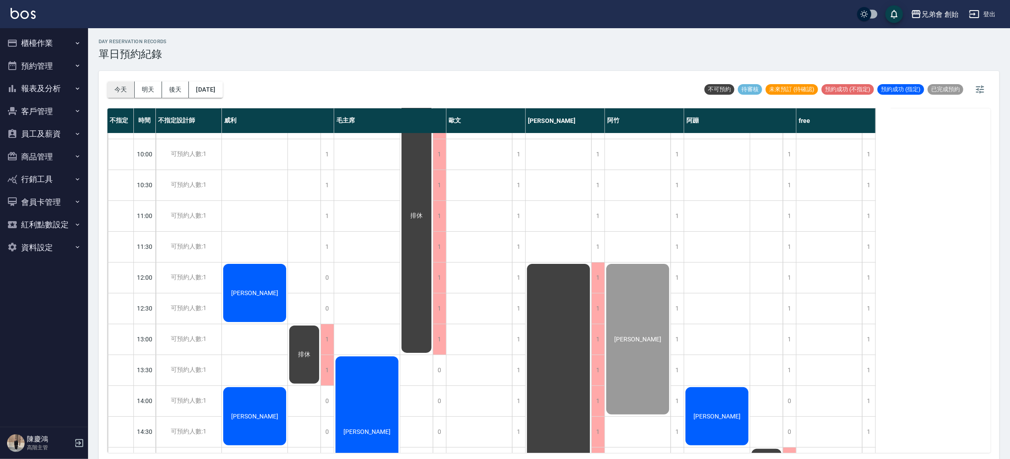
click at [111, 84] on button "今天" at bounding box center [120, 89] width 27 height 16
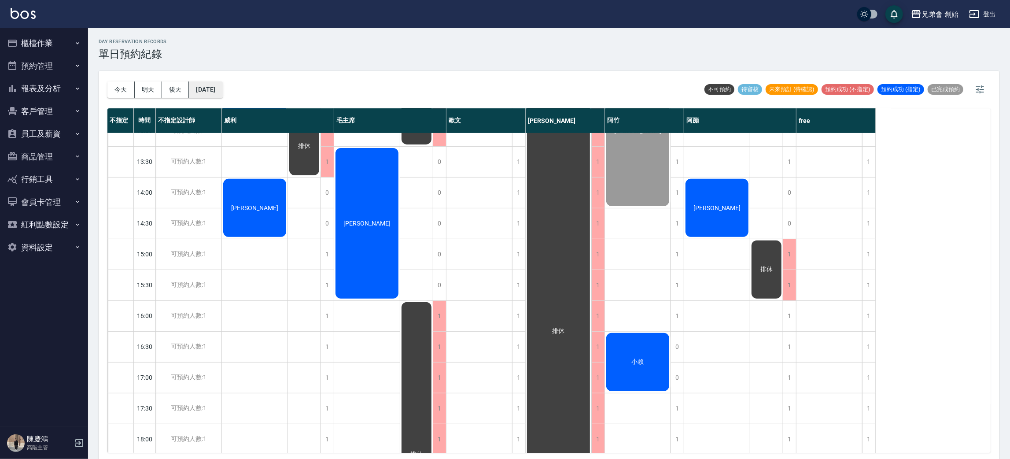
scroll to position [198, 0]
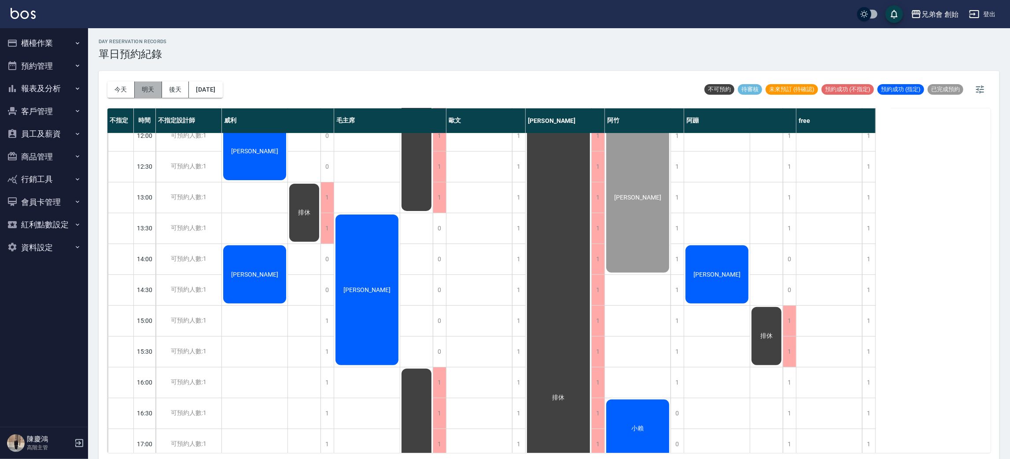
click at [146, 92] on button "明天" at bounding box center [148, 89] width 27 height 16
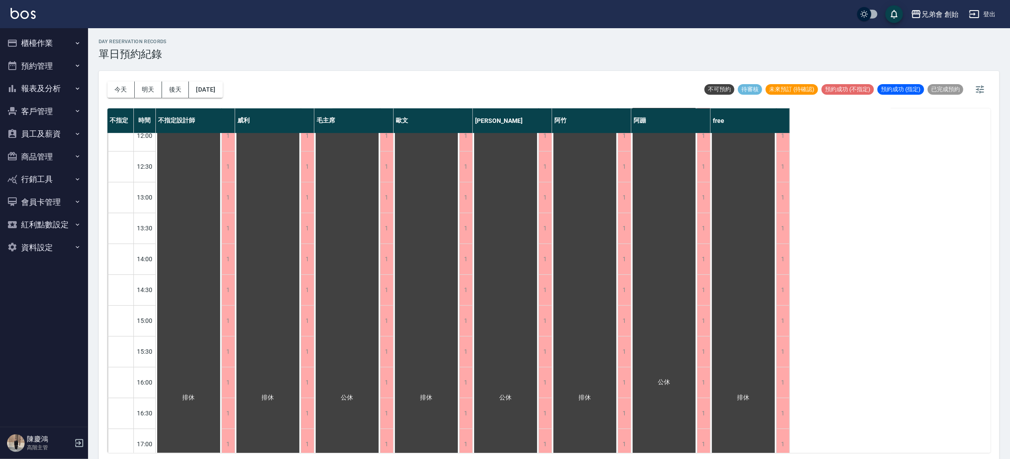
scroll to position [330, 0]
click at [182, 90] on button "後天" at bounding box center [175, 89] width 27 height 16
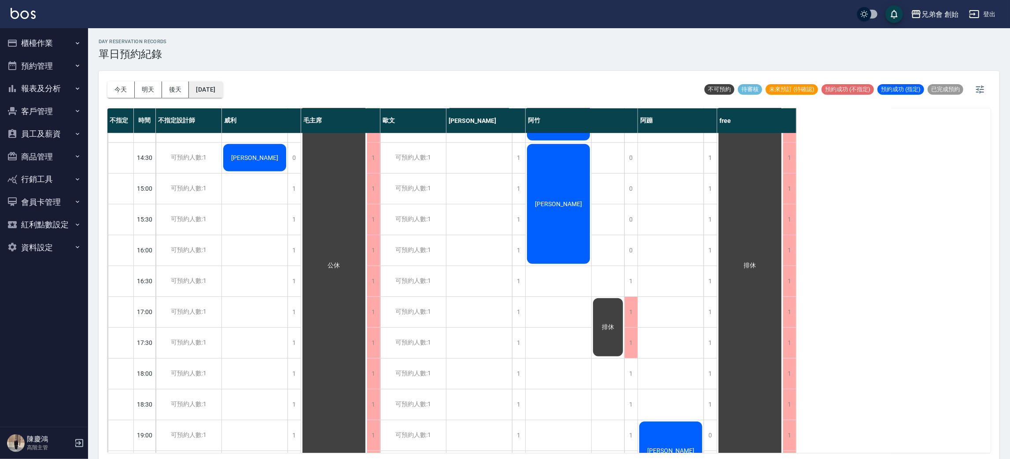
click at [205, 87] on button "2025/10/14" at bounding box center [205, 89] width 33 height 16
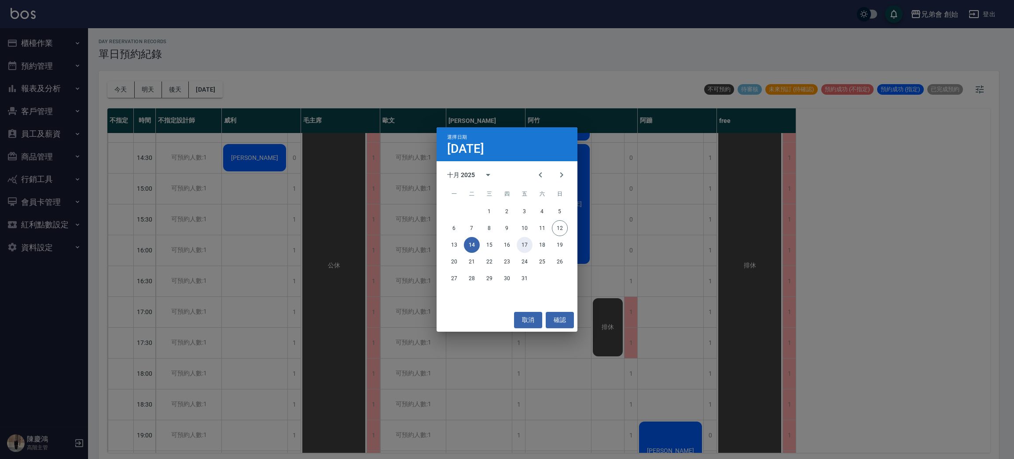
click at [527, 241] on button "17" at bounding box center [525, 245] width 16 height 16
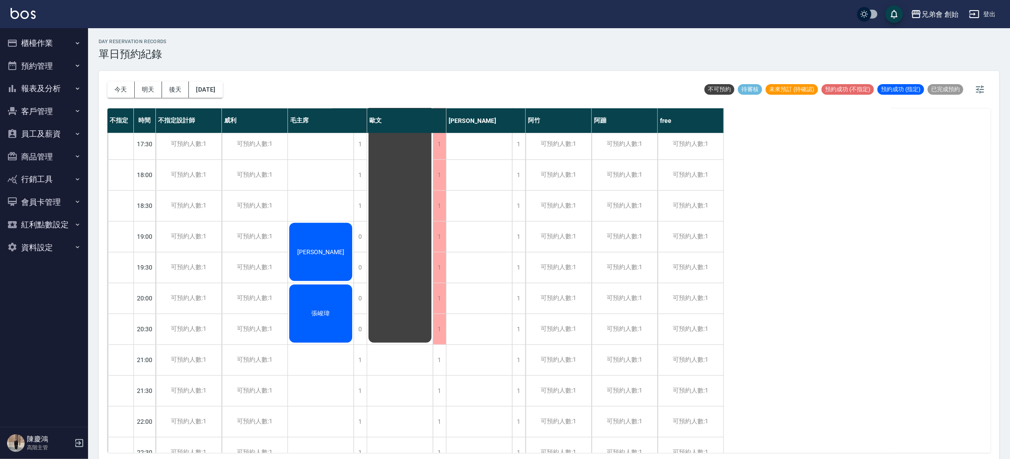
scroll to position [264, 0]
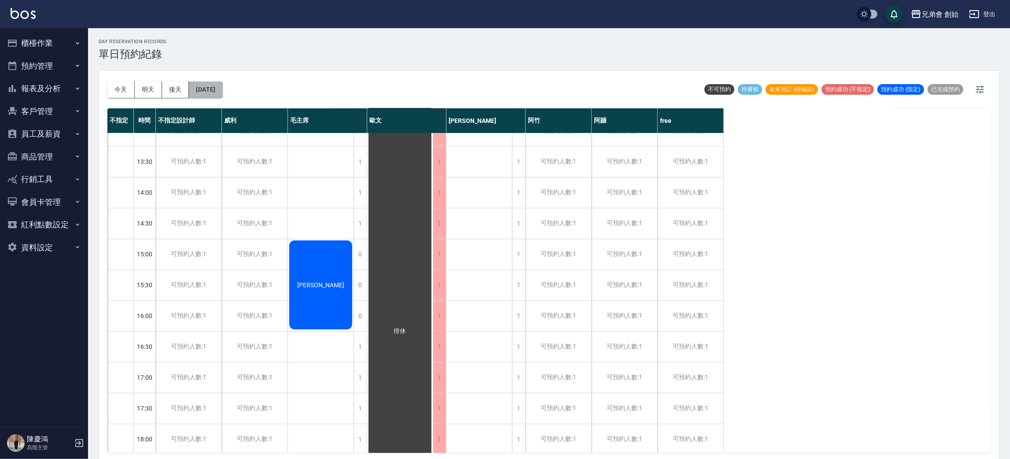
click at [218, 85] on button "2025/10/17" at bounding box center [205, 89] width 33 height 16
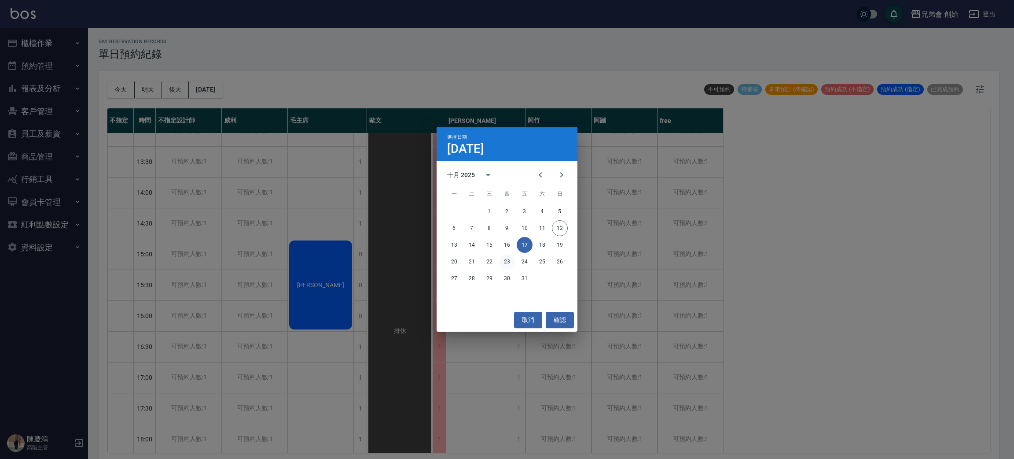
click at [506, 262] on button "23" at bounding box center [507, 262] width 16 height 16
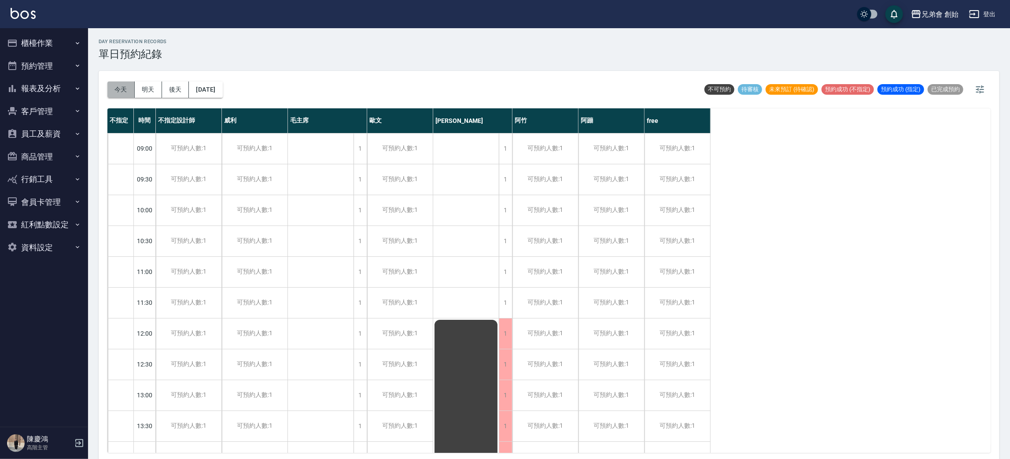
click at [119, 93] on button "今天" at bounding box center [120, 89] width 27 height 16
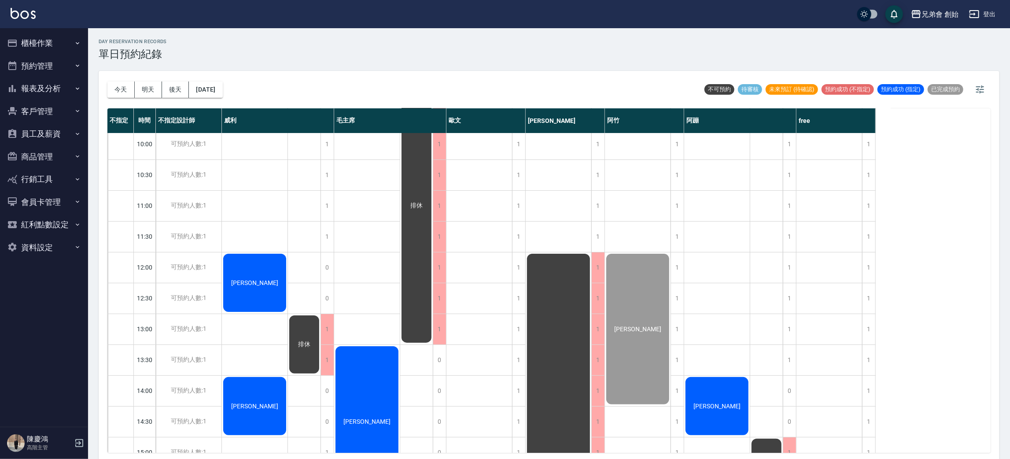
scroll to position [132, 0]
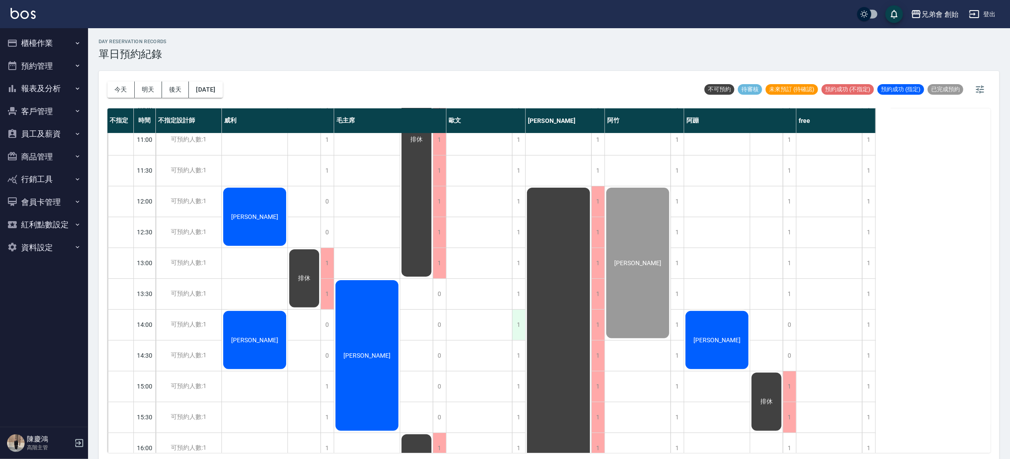
click at [518, 324] on div "1" at bounding box center [518, 324] width 13 height 30
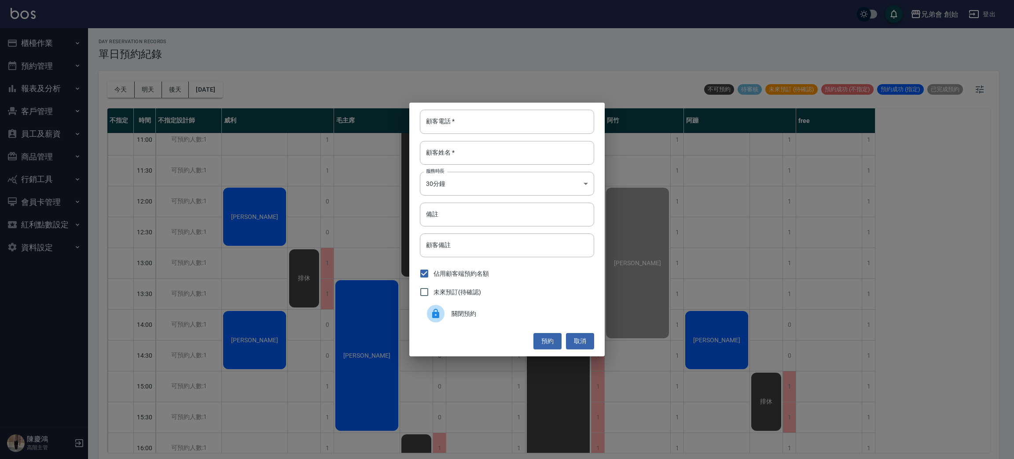
click at [514, 319] on div "關閉預約" at bounding box center [507, 313] width 174 height 25
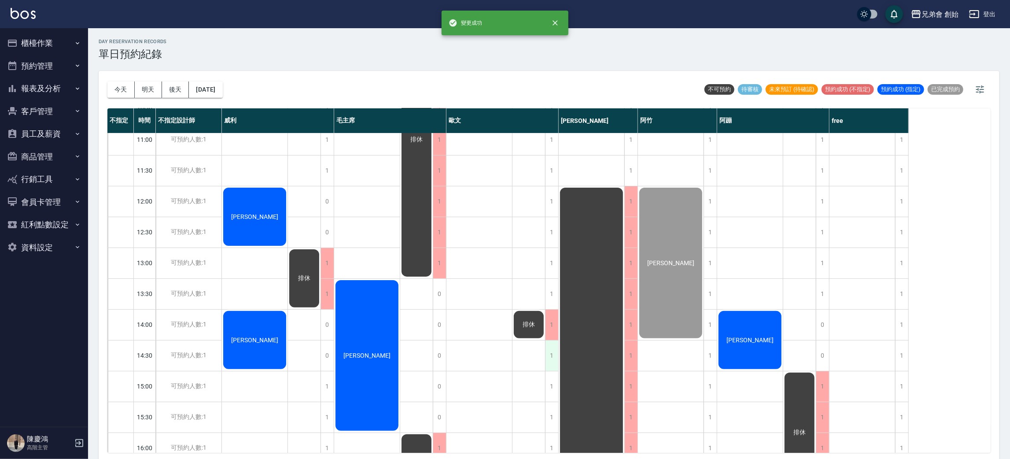
click at [550, 352] on div "1" at bounding box center [551, 355] width 13 height 30
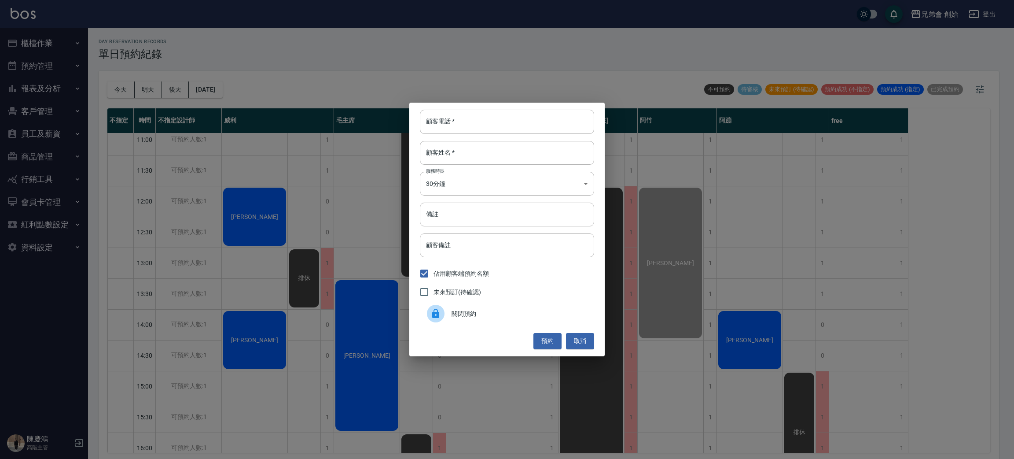
click at [486, 309] on div "關閉預約" at bounding box center [507, 313] width 174 height 25
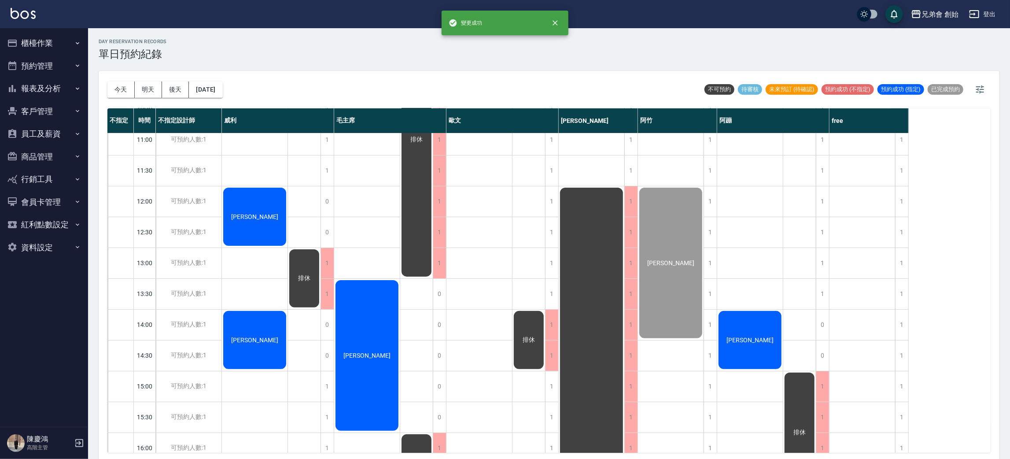
click at [524, 327] on div "排休" at bounding box center [528, 339] width 33 height 61
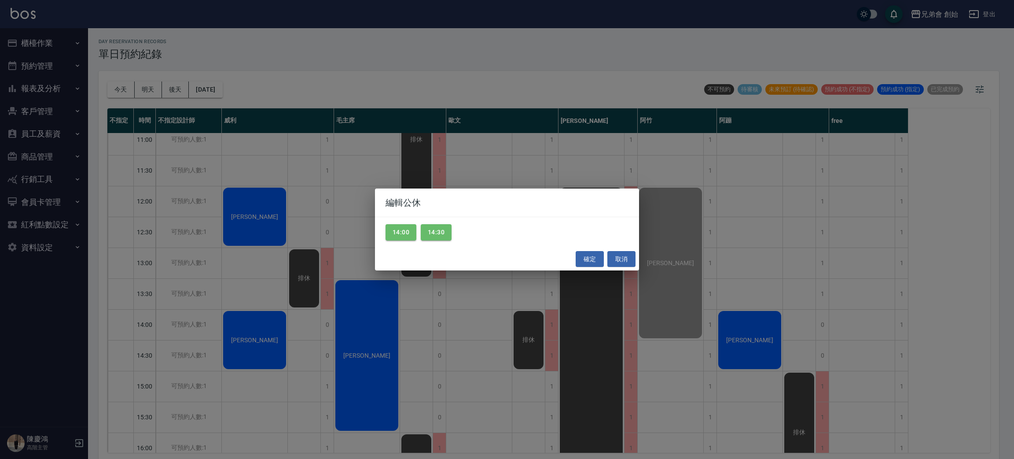
drag, startPoint x: 447, startPoint y: 319, endPoint x: 453, endPoint y: 300, distance: 20.0
click at [448, 313] on div "編輯公休 14:00 14:30 確定 取消" at bounding box center [507, 229] width 1014 height 459
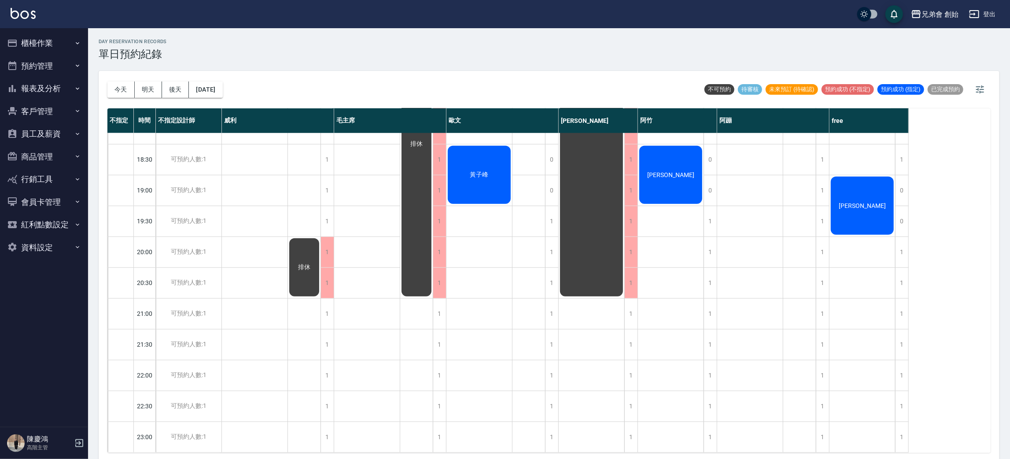
scroll to position [320, 0]
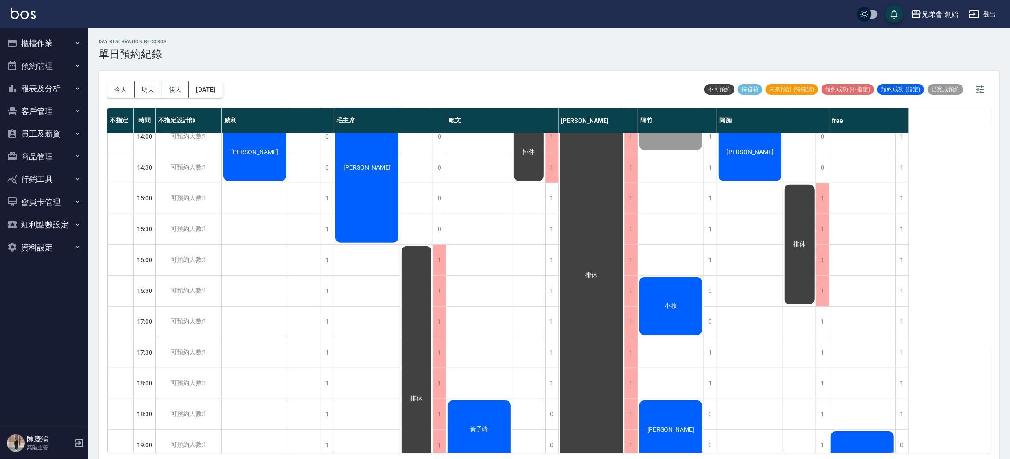
click at [122, 90] on button "今天" at bounding box center [120, 89] width 27 height 16
click at [67, 72] on button "預約管理" at bounding box center [44, 66] width 81 height 23
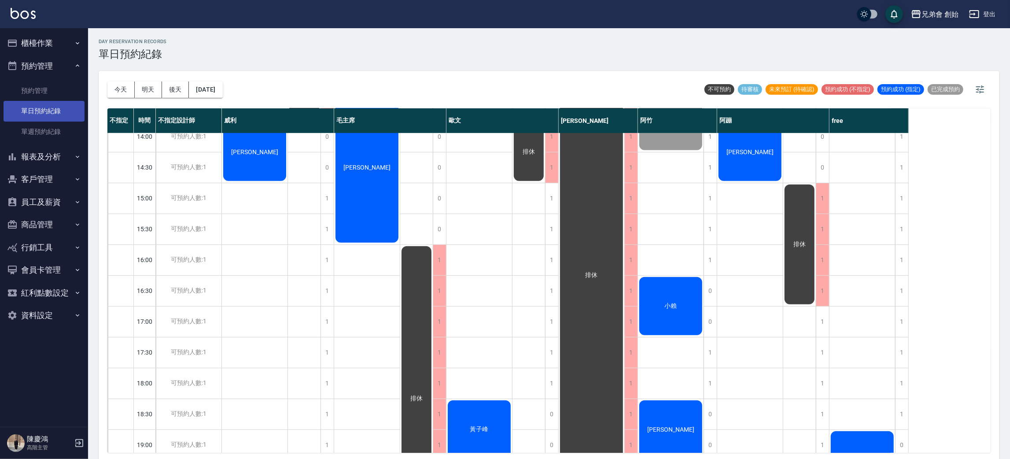
click at [70, 108] on link "單日預約紀錄" at bounding box center [44, 111] width 81 height 20
click at [67, 69] on button "預約管理" at bounding box center [44, 66] width 81 height 23
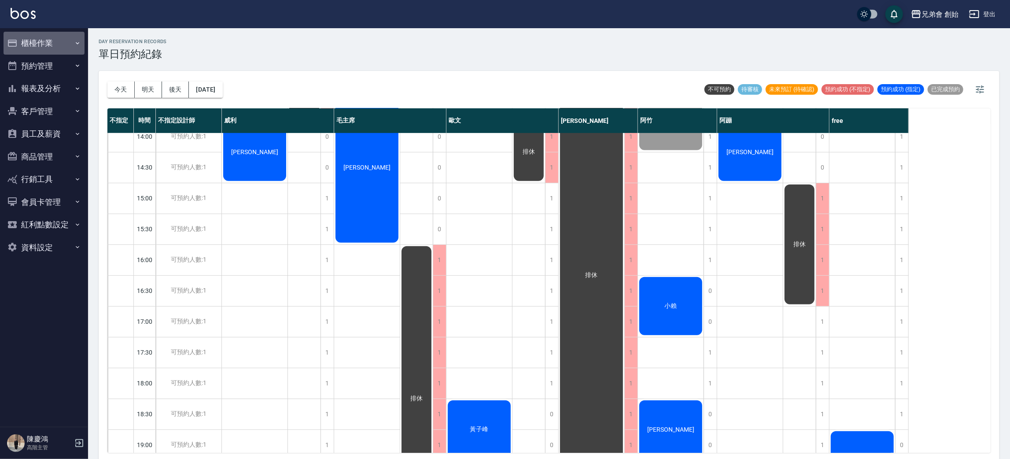
click at [65, 46] on button "櫃檯作業" at bounding box center [44, 43] width 81 height 23
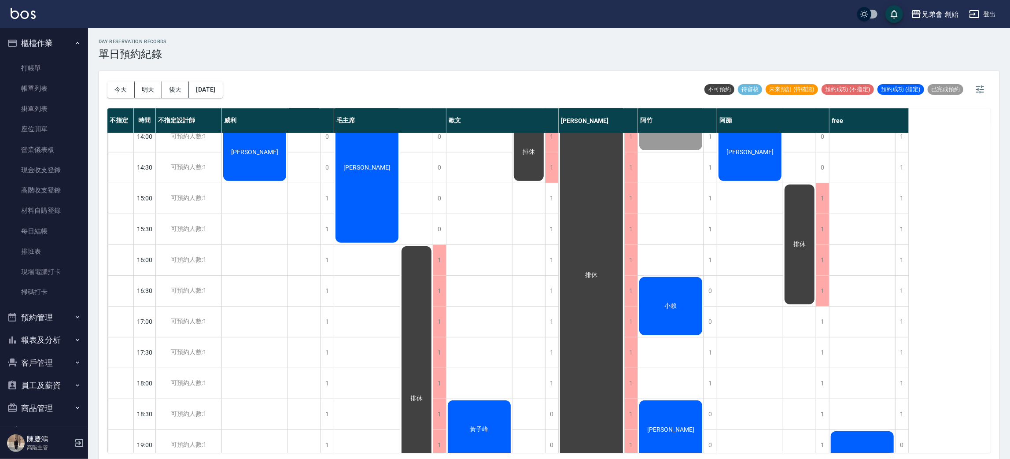
click at [60, 48] on button "櫃檯作業" at bounding box center [44, 43] width 81 height 23
drag, startPoint x: 85, startPoint y: 48, endPoint x: 414, endPoint y: 111, distance: 334.8
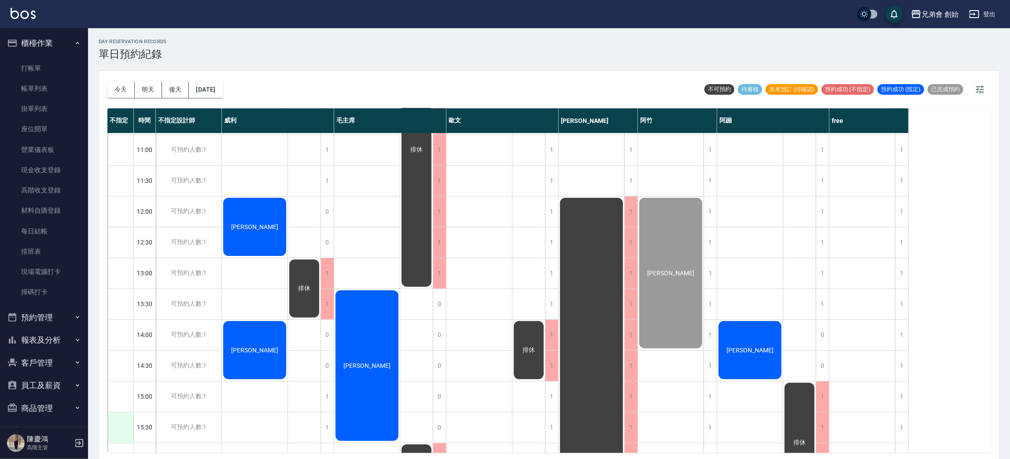
scroll to position [93, 0]
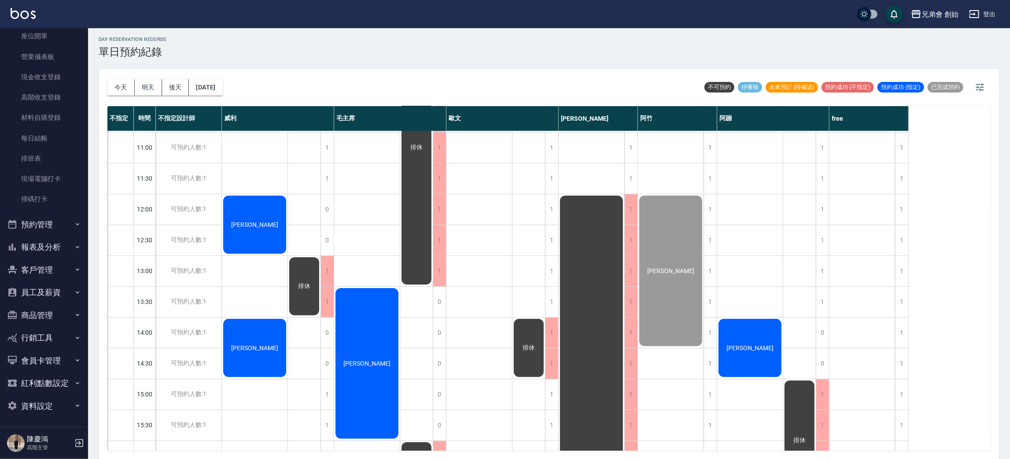
click at [167, 454] on div "今天 明天 後天 2025/10/12 不可預約 待審核 未來預訂 (待確認) 預約成功 (不指定) 預約成功 (指定) 已完成預約 不指定 時間 不指定設計…" at bounding box center [549, 264] width 901 height 390
click at [754, 344] on span "王宇誠" at bounding box center [750, 347] width 51 height 7
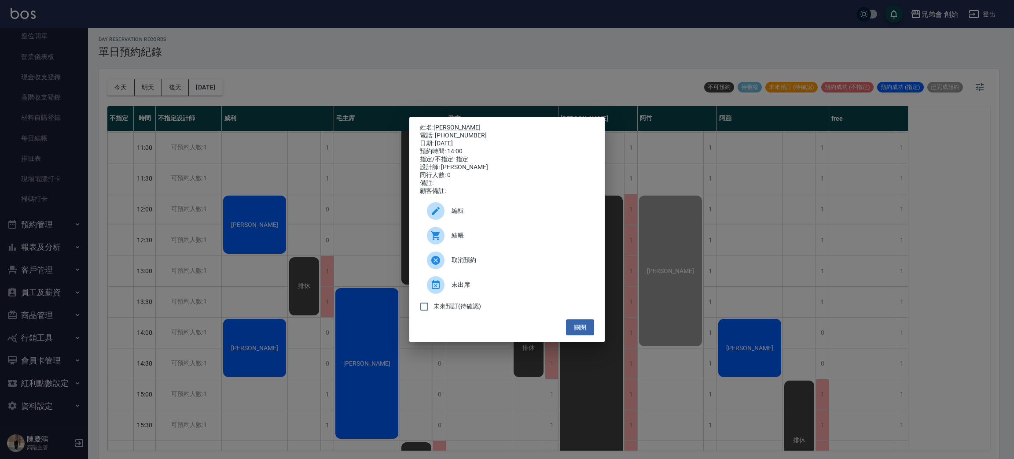
click at [525, 240] on span "結帳" at bounding box center [520, 235] width 136 height 9
click at [104, 18] on div "姓名: 王宇誠 電話: 0975739200 日期: 2025/10/12 預約時間: 14:00 指定/不指定: 指定 設計師: 阿蹦 同行人數: 0 備註…" at bounding box center [507, 229] width 1014 height 459
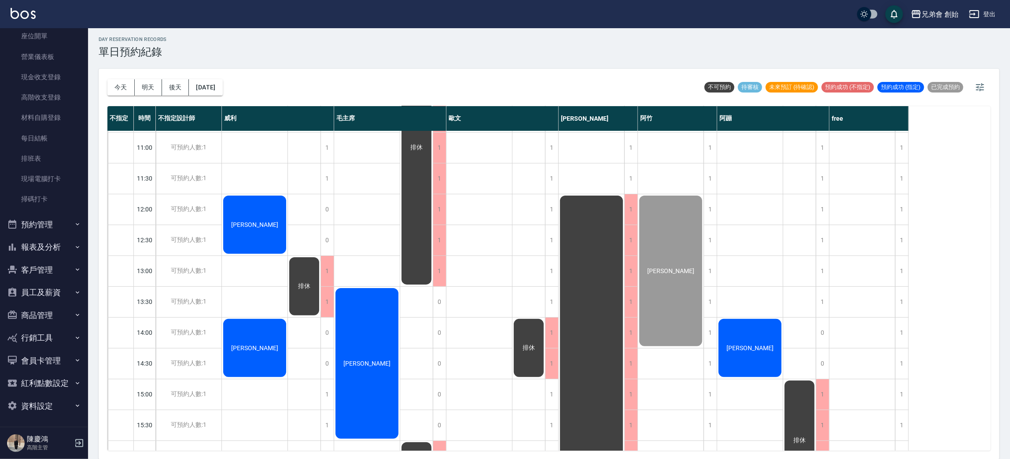
click at [189, 102] on div "今天 明天 後天 2025/10/12" at bounding box center [164, 87] width 115 height 37
click at [183, 88] on button "後天" at bounding box center [175, 87] width 27 height 16
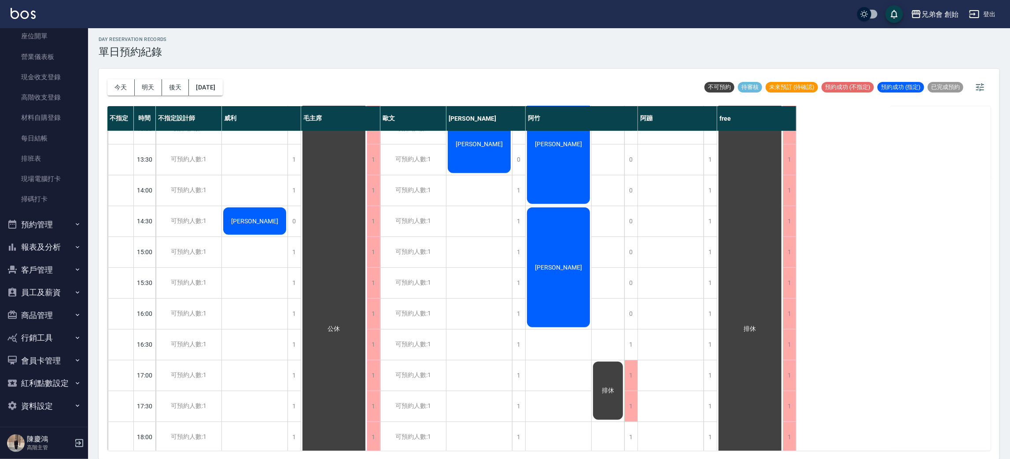
scroll to position [528, 0]
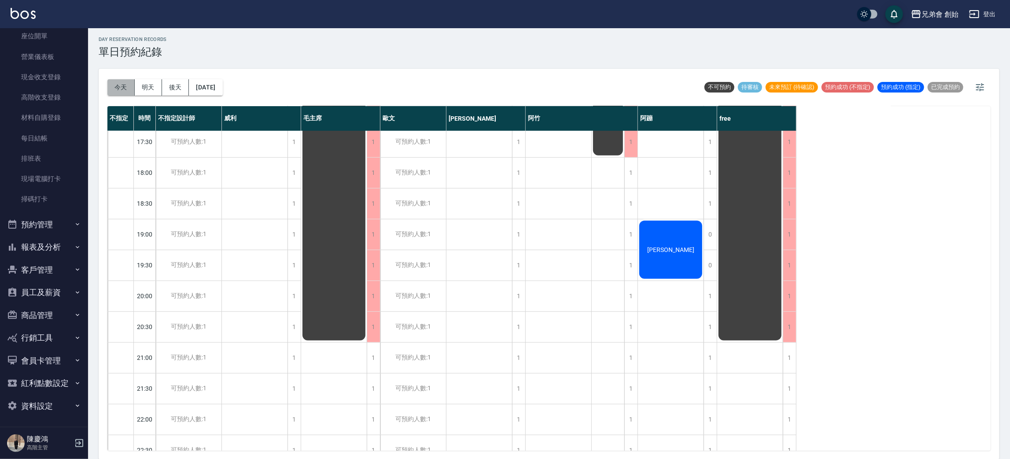
click at [117, 88] on button "今天" at bounding box center [120, 87] width 27 height 16
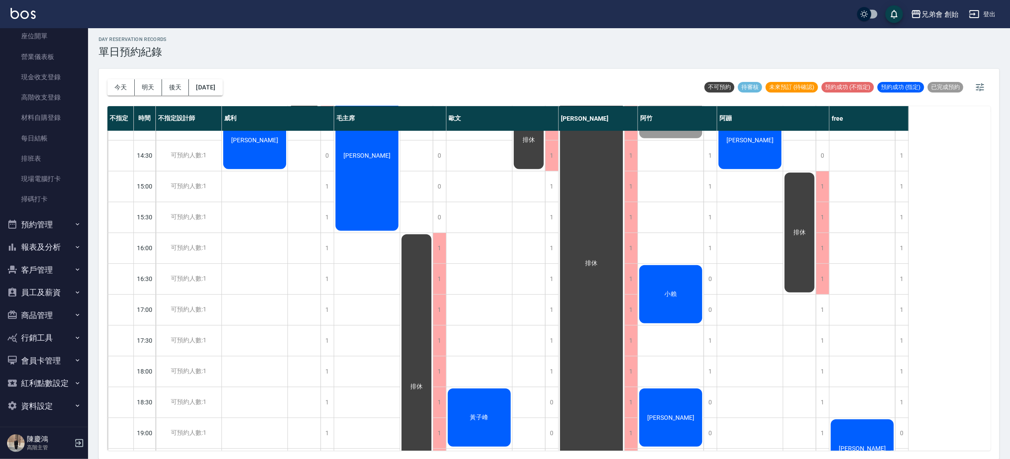
scroll to position [584, 0]
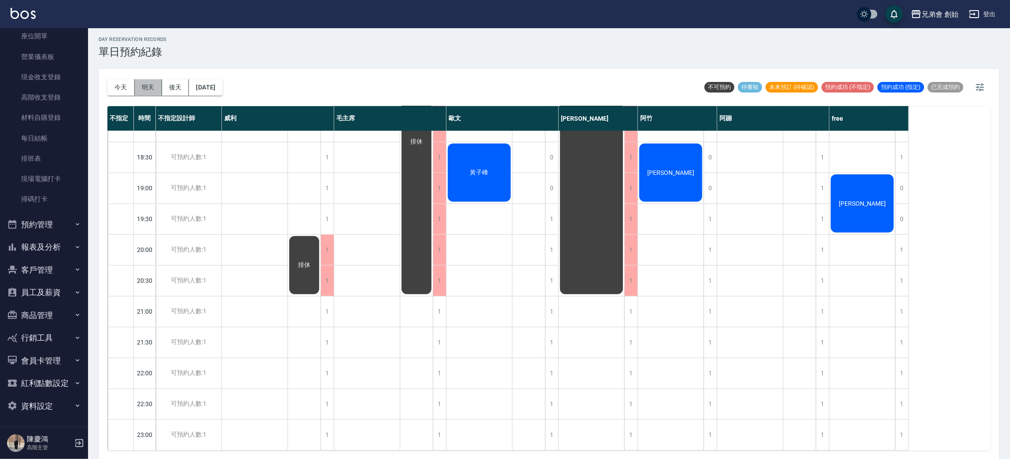
click at [158, 93] on button "明天" at bounding box center [148, 87] width 27 height 16
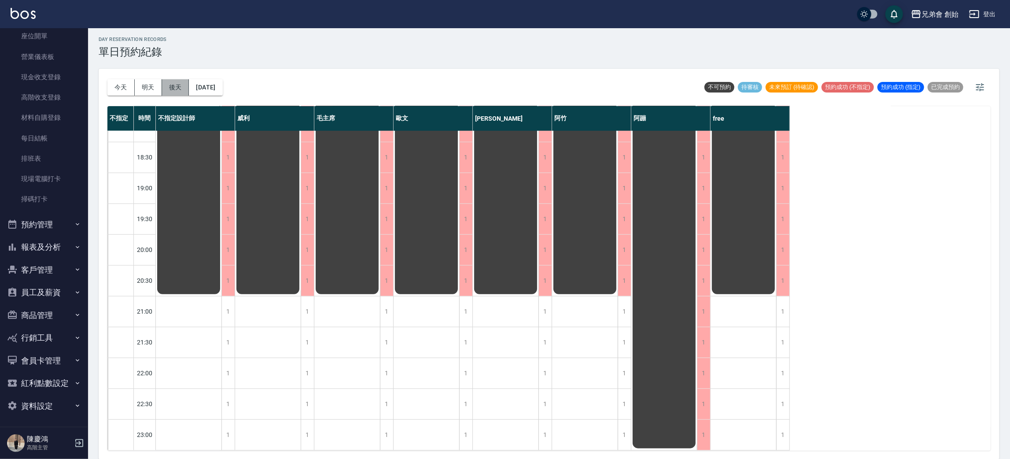
click at [164, 87] on button "後天" at bounding box center [175, 87] width 27 height 16
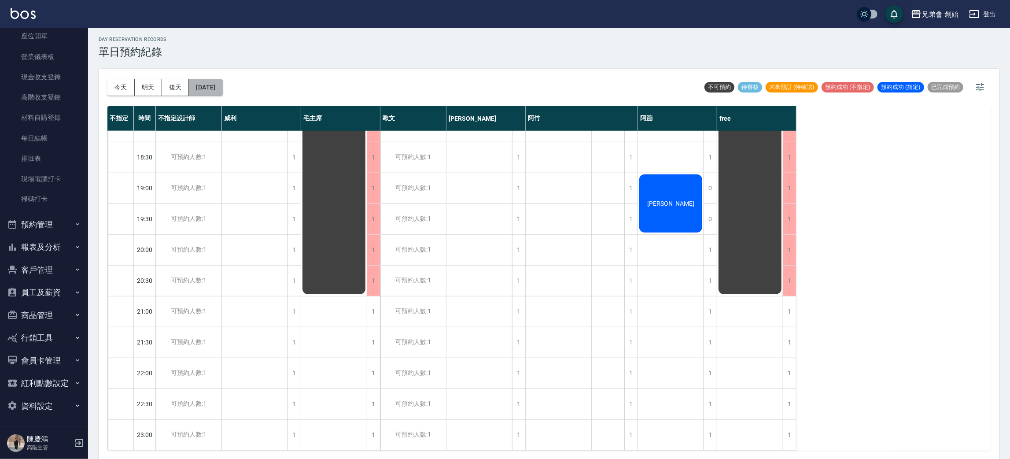
click at [222, 86] on button "2025/10/14" at bounding box center [205, 87] width 33 height 16
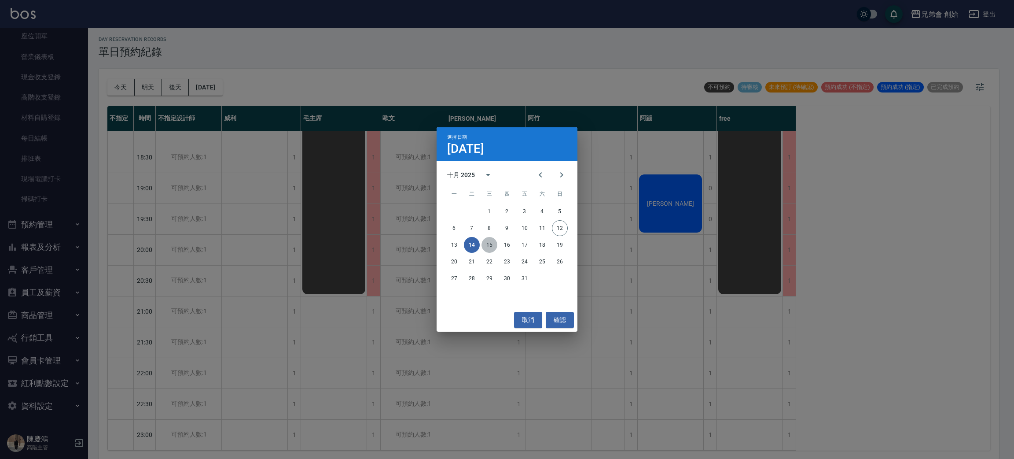
click at [496, 244] on button "15" at bounding box center [490, 245] width 16 height 16
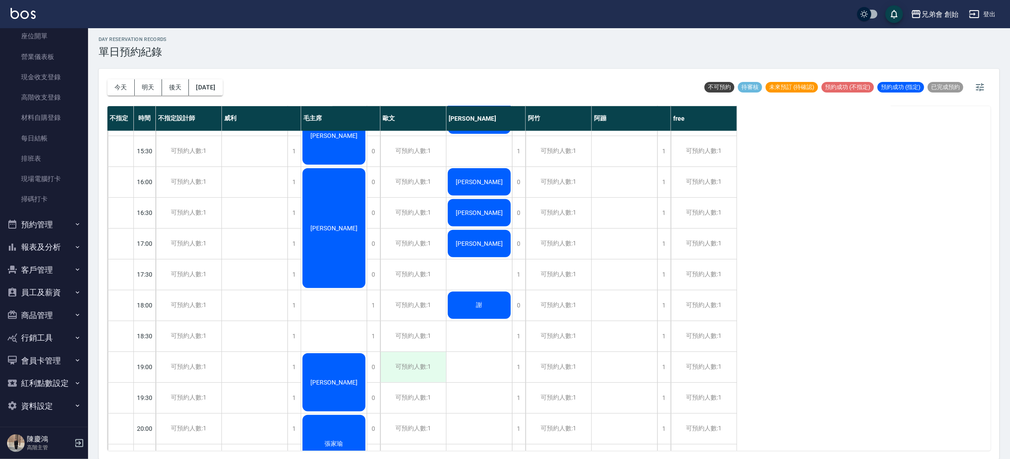
scroll to position [584, 0]
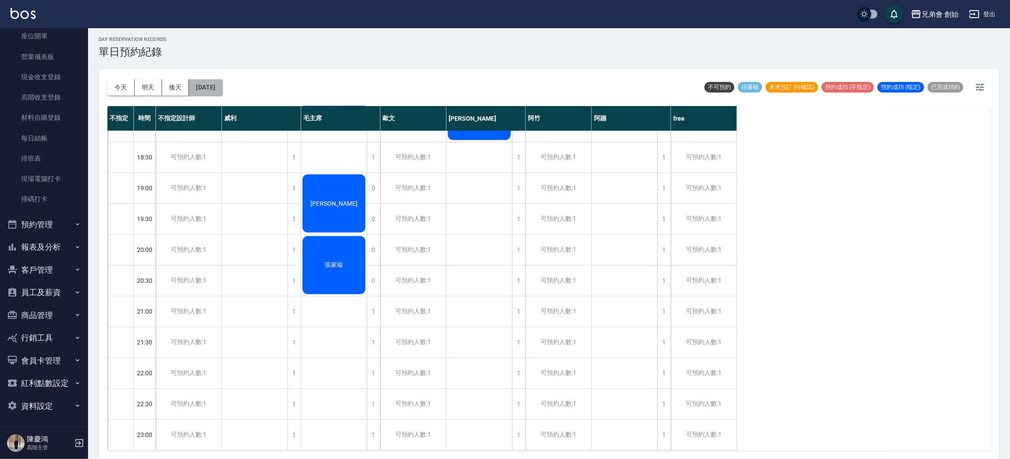
click at [222, 87] on button "2025/10/15" at bounding box center [205, 87] width 33 height 16
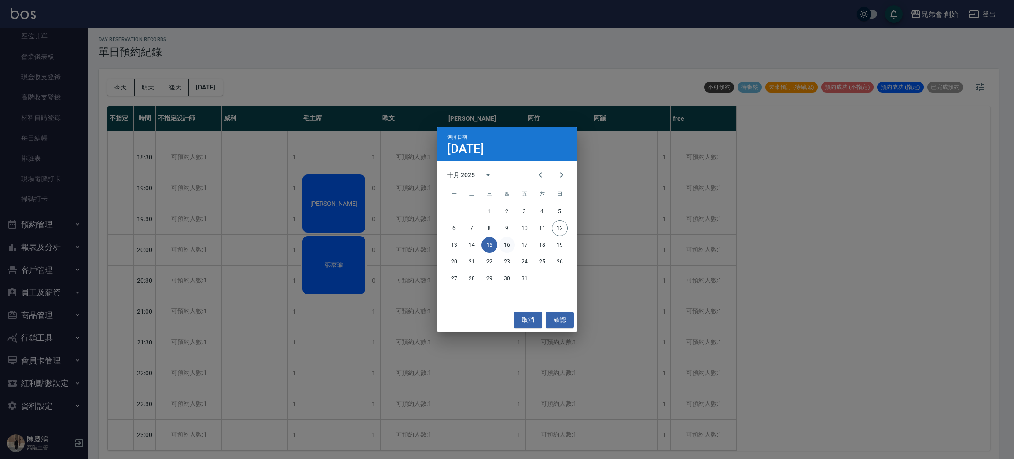
click at [506, 245] on button "16" at bounding box center [507, 245] width 16 height 16
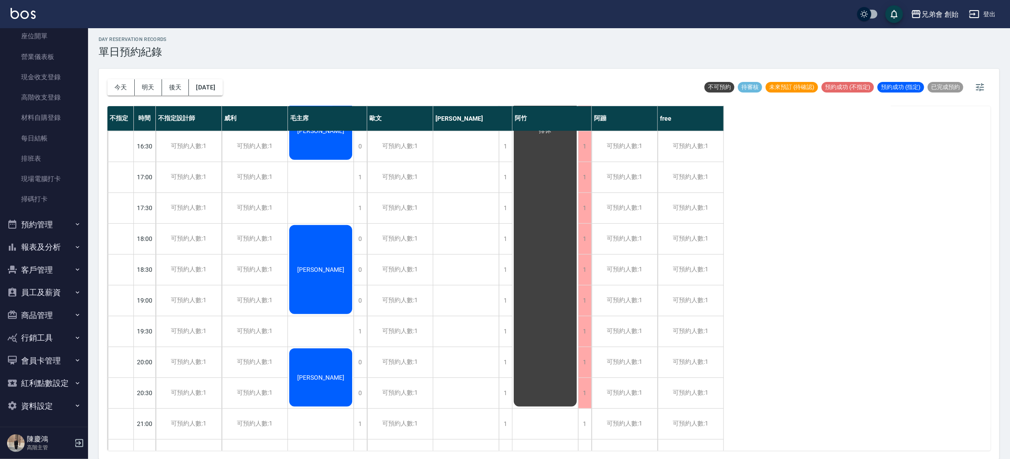
scroll to position [396, 0]
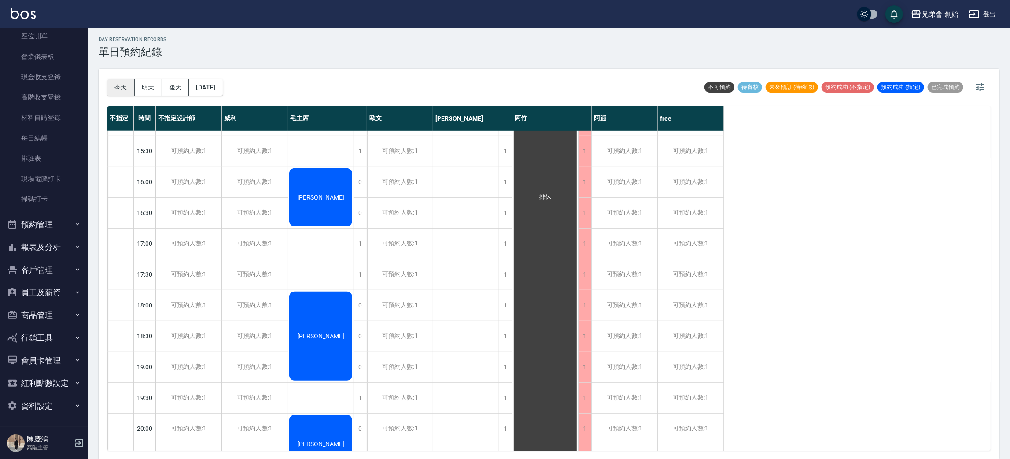
click at [111, 91] on button "今天" at bounding box center [120, 87] width 27 height 16
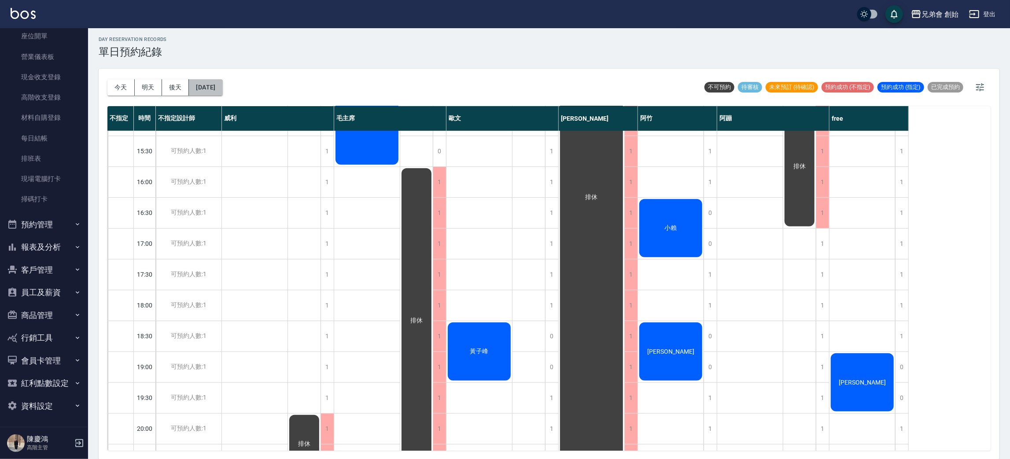
click at [222, 94] on button "2025/10/12" at bounding box center [205, 87] width 33 height 16
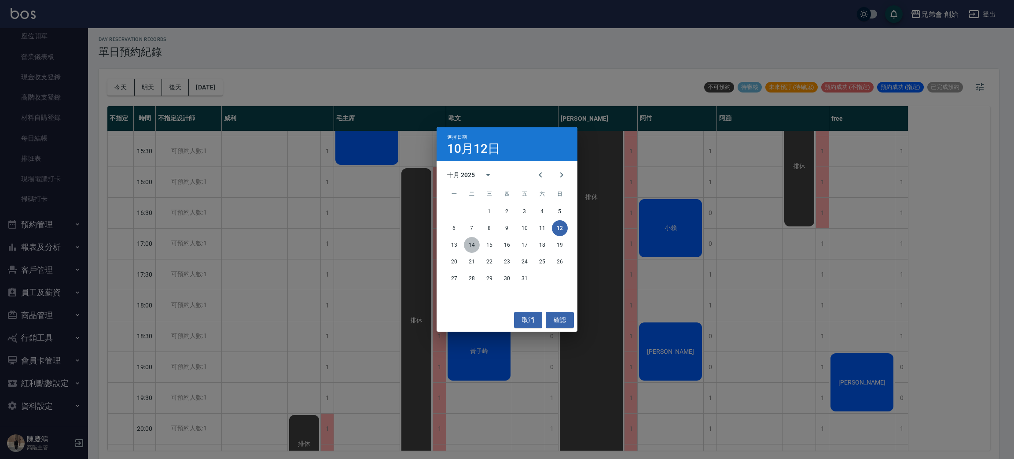
click at [472, 245] on button "14" at bounding box center [472, 245] width 16 height 16
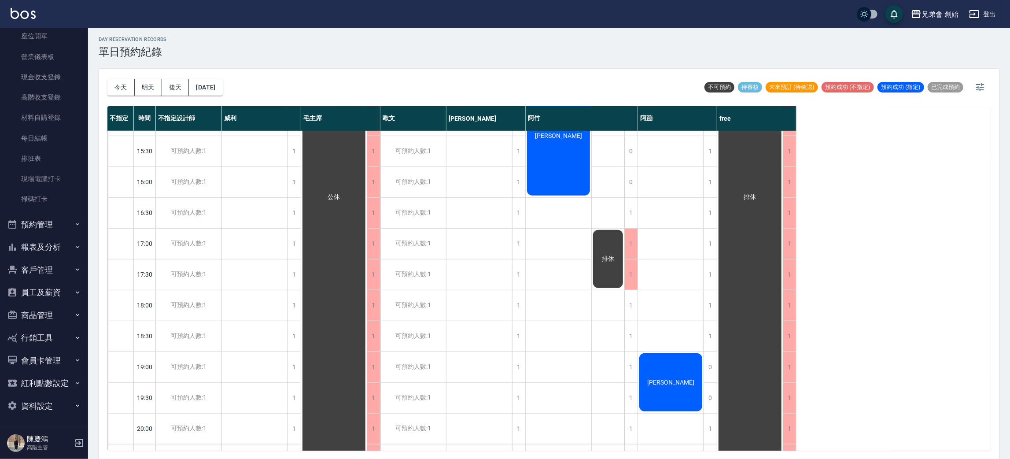
click at [107, 83] on button "今天" at bounding box center [120, 87] width 27 height 16
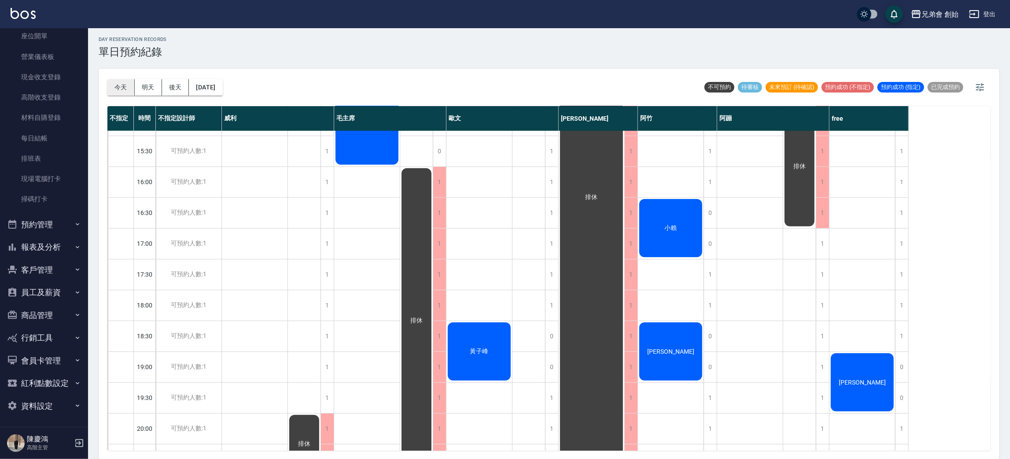
click at [109, 92] on button "今天" at bounding box center [120, 87] width 27 height 16
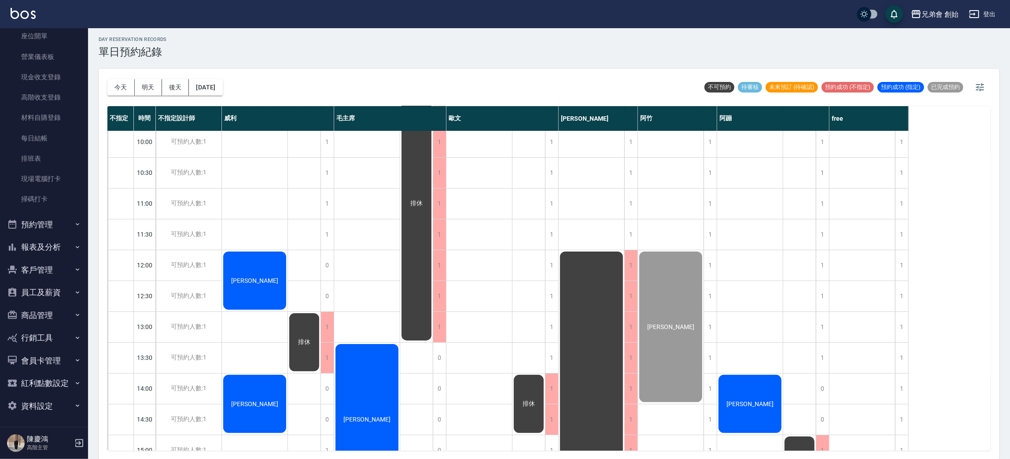
scroll to position [198, 0]
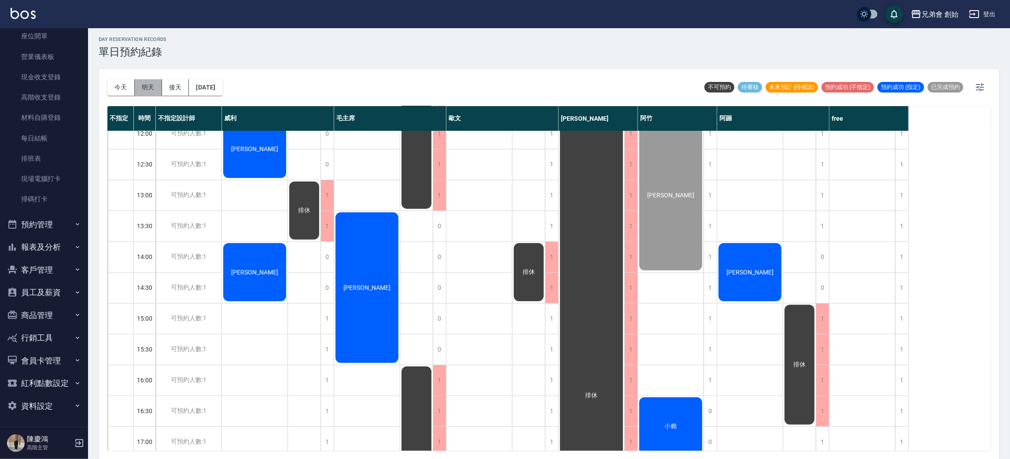
click at [158, 84] on button "明天" at bounding box center [148, 87] width 27 height 16
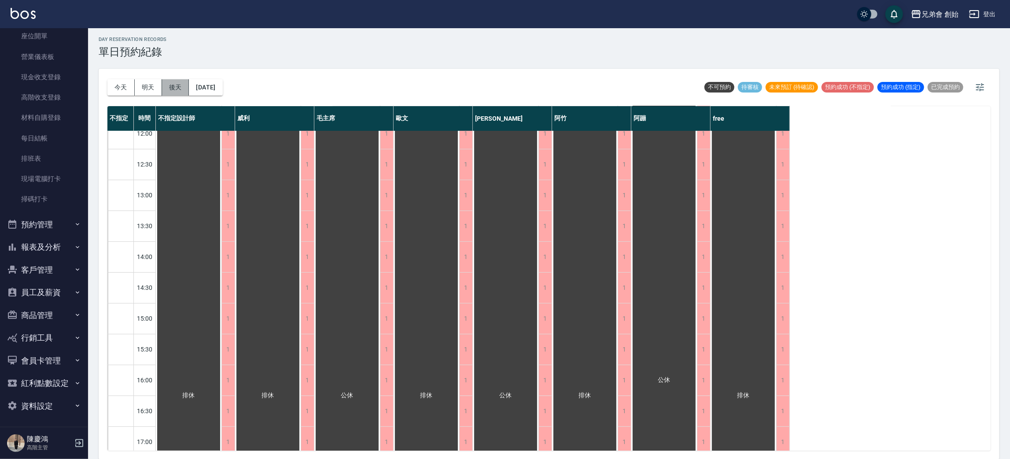
click at [178, 89] on button "後天" at bounding box center [175, 87] width 27 height 16
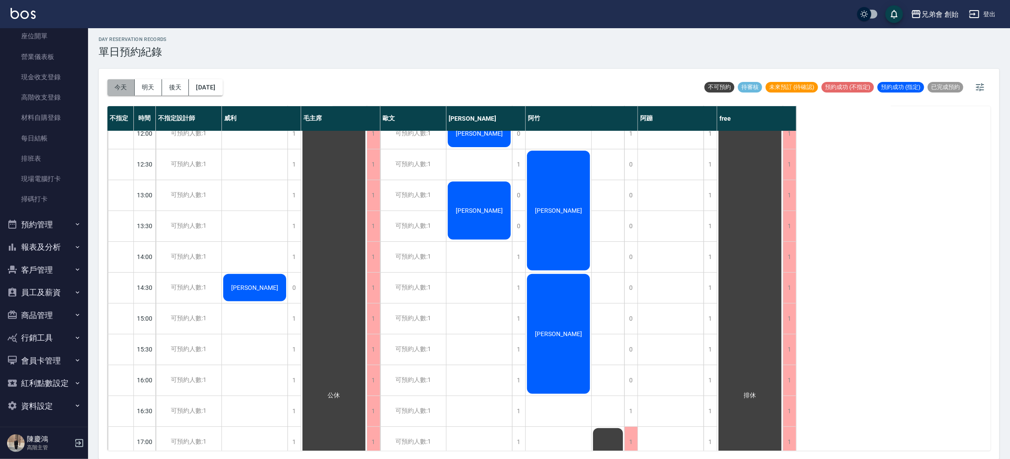
click at [120, 90] on button "今天" at bounding box center [120, 87] width 27 height 16
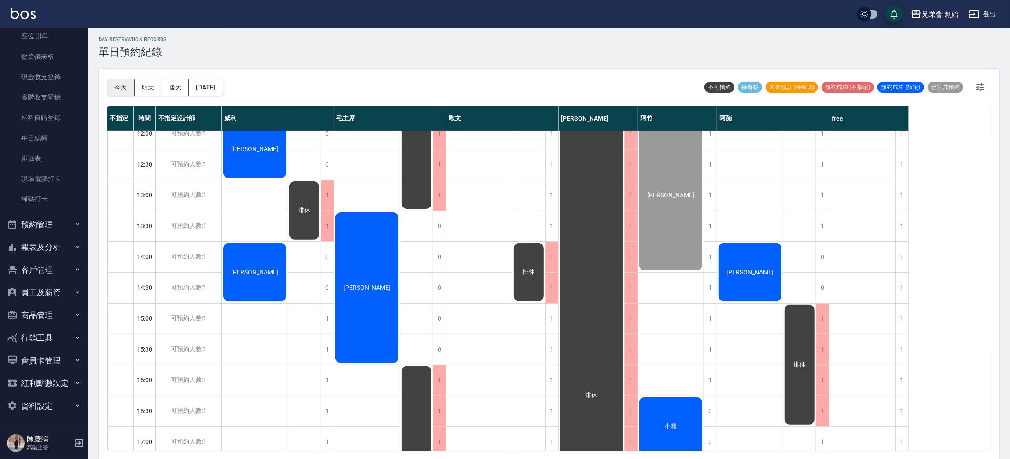
click at [131, 89] on button "今天" at bounding box center [120, 87] width 27 height 16
